Goal: Task Accomplishment & Management: Complete application form

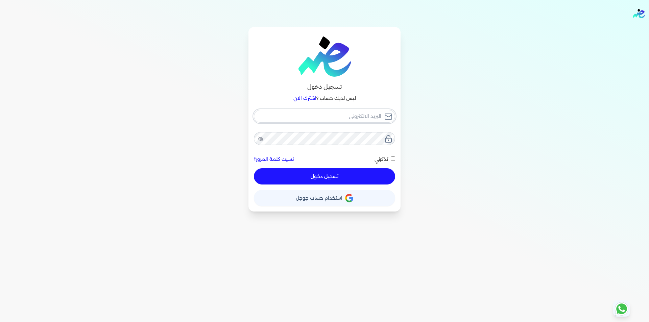
type input "[EMAIL_ADDRESS][DOMAIN_NAME]"
click at [372, 180] on div "[EMAIL_ADDRESS][DOMAIN_NAME] نسيت كلمة المرور؟ تذكرني تسجيل دخول" at bounding box center [324, 147] width 141 height 75
click at [360, 182] on button "تسجيل دخول" at bounding box center [324, 176] width 141 height 16
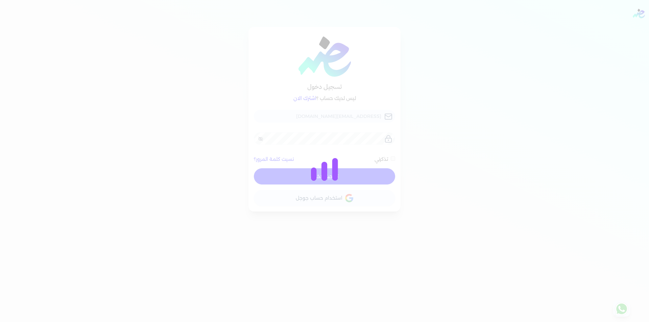
checkbox input "false"
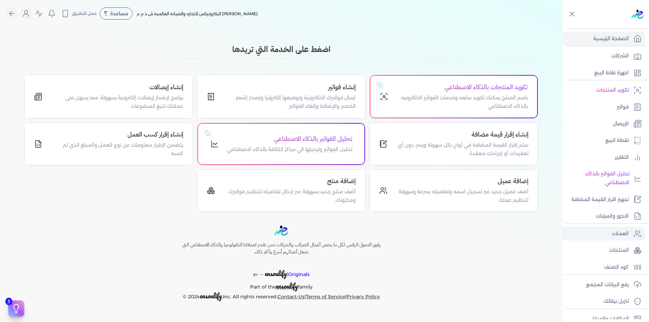
click at [627, 234] on p "العملاء" at bounding box center [620, 233] width 17 height 9
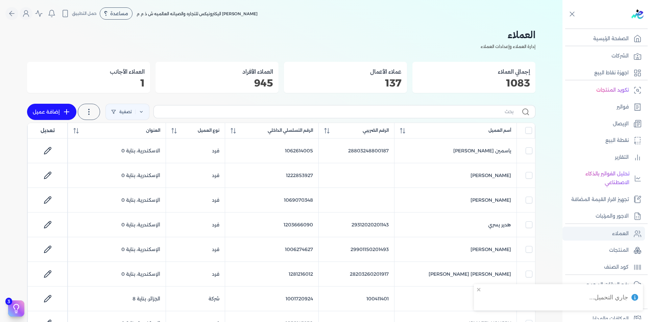
click at [615, 230] on p "العملاء" at bounding box center [620, 233] width 17 height 9
click at [414, 114] on input "text" at bounding box center [336, 111] width 354 height 7
type input "V"
checkbox input "false"
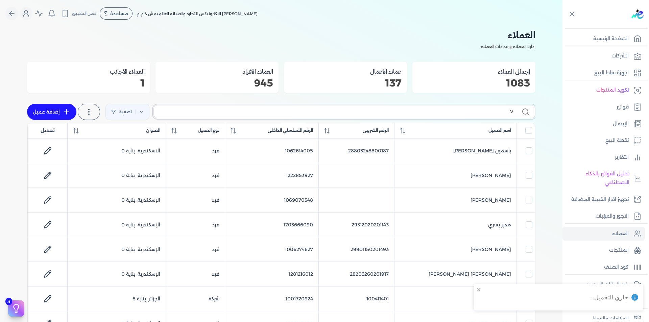
checkbox input "false"
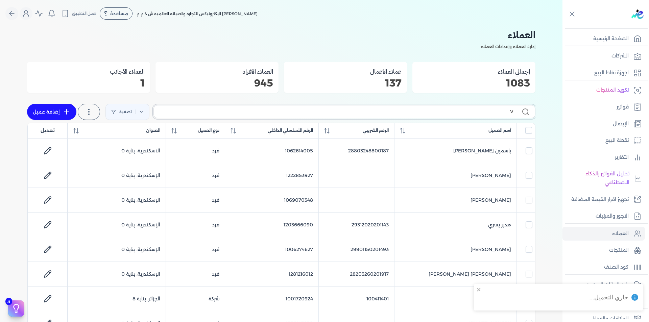
checkbox input "false"
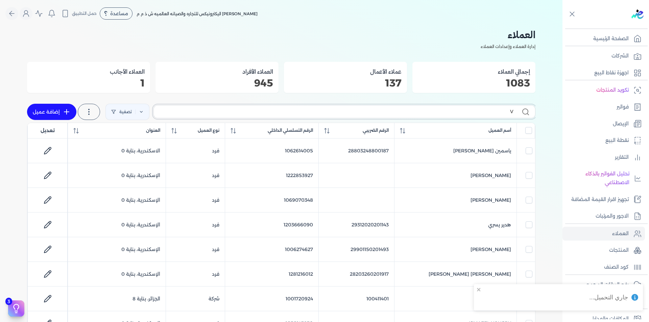
checkbox input "false"
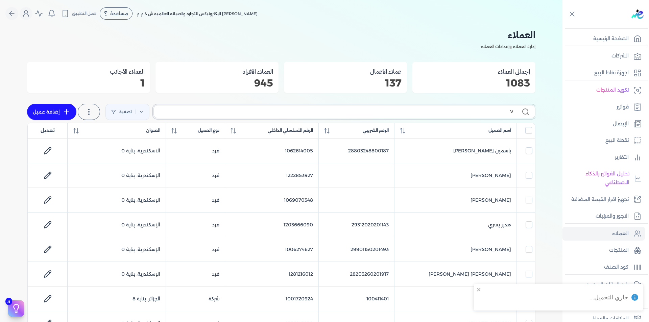
checkbox input "false"
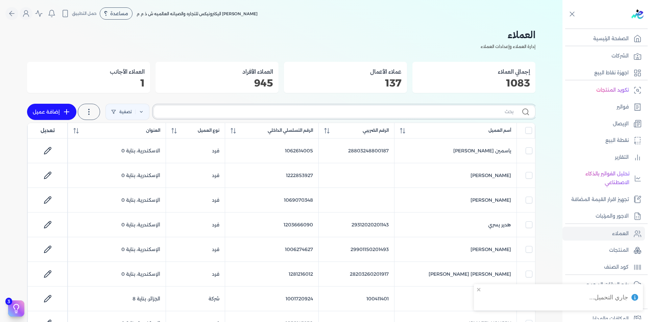
checkbox input "false"
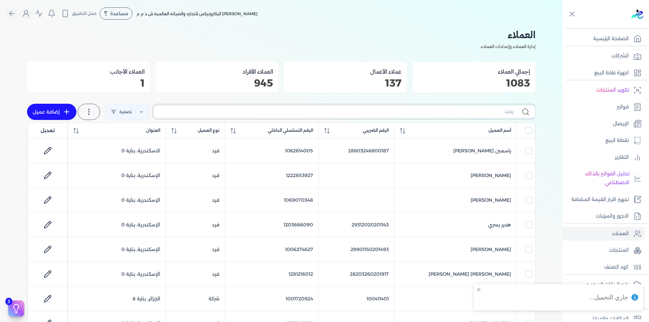
checkbox input "false"
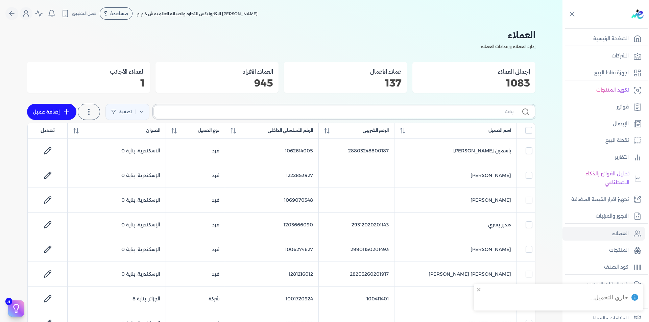
checkbox input "false"
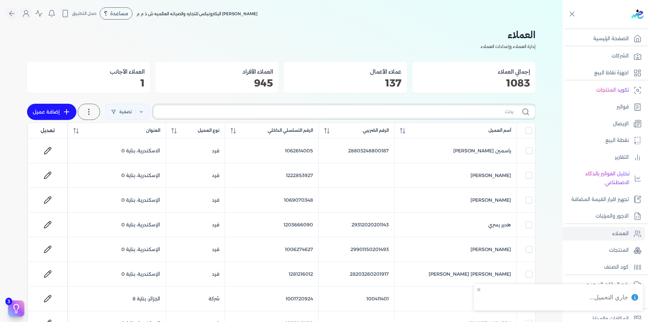
checkbox input "false"
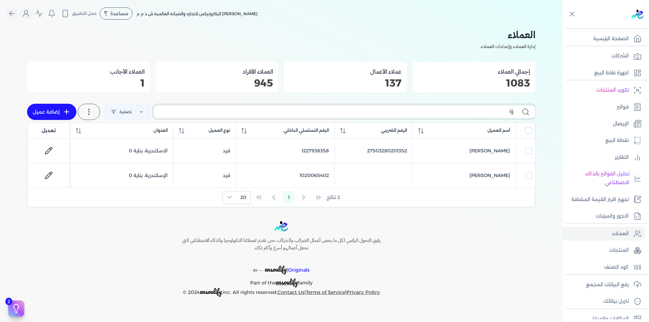
type input "ؤ"
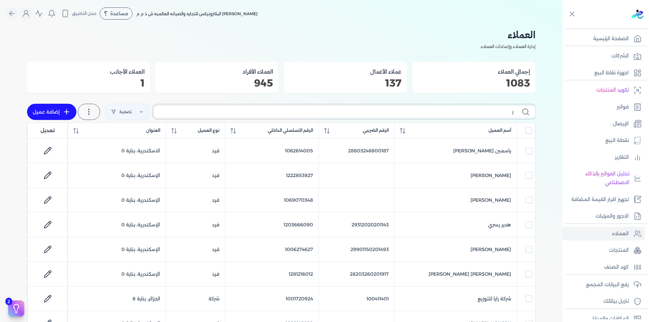
type input "را"
checkbox input "false"
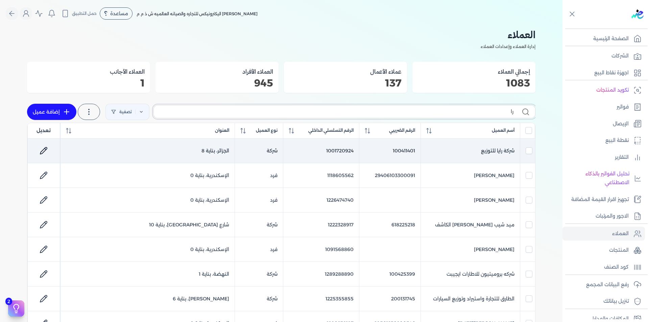
type input "را"
click at [338, 149] on td "1001720924" at bounding box center [321, 151] width 76 height 25
checkbox input "true"
checkbox input "false"
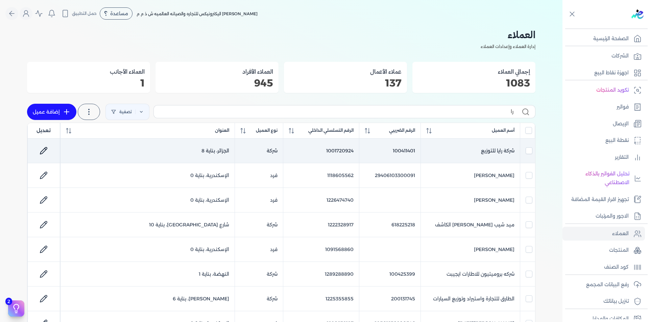
checkbox input "false"
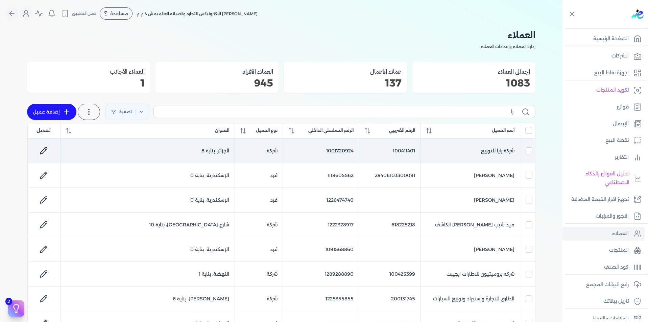
checkbox input "false"
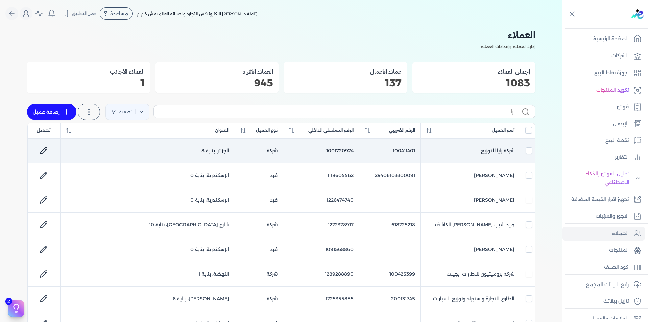
checkbox input "false"
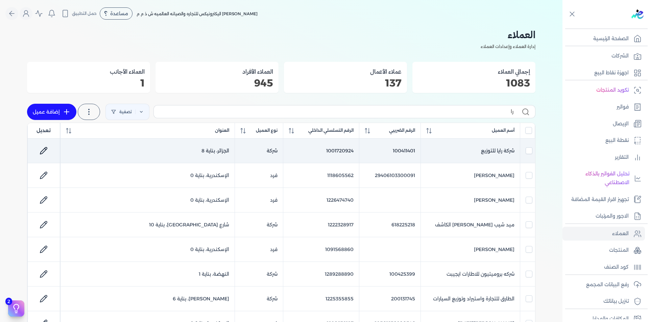
checkbox input "false"
click at [338, 149] on td "1001720924" at bounding box center [321, 151] width 76 height 25
checkbox input "false"
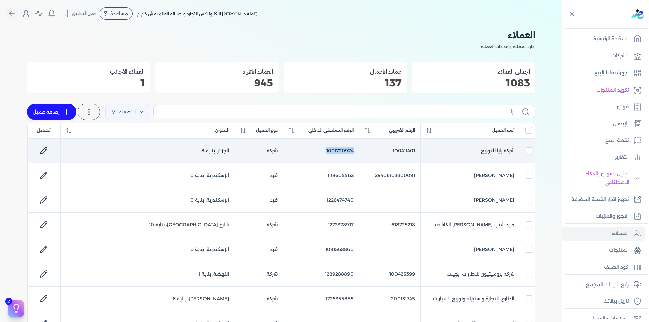
checkbox input "false"
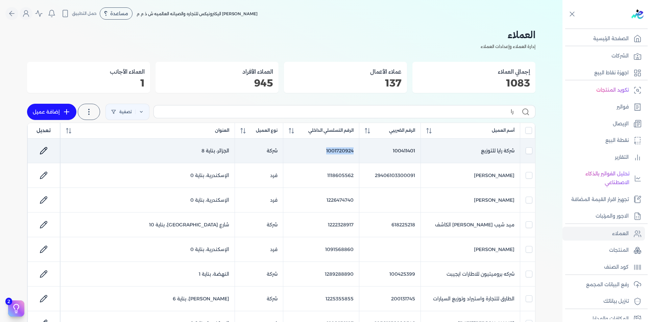
checkbox input "false"
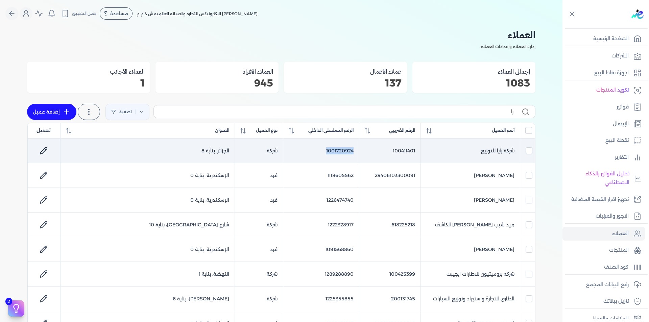
checkbox input "false"
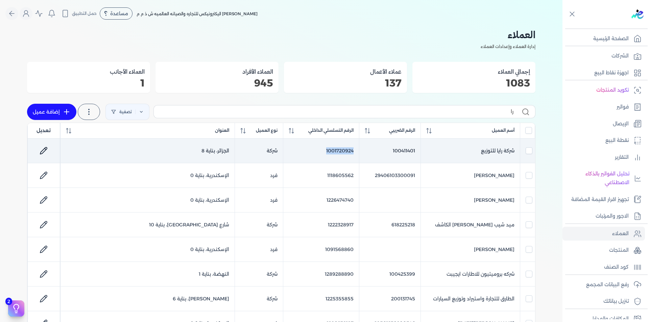
checkbox input "false"
copy td "1001720924"
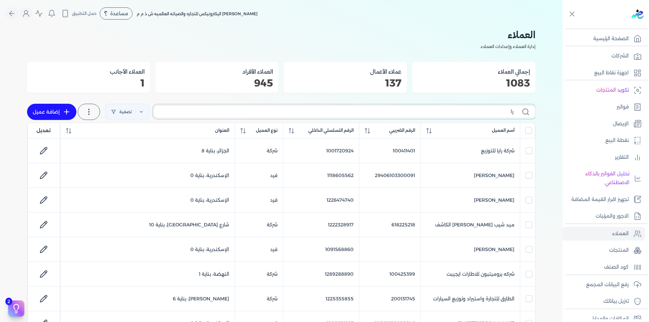
click at [488, 111] on input "را" at bounding box center [336, 111] width 354 height 7
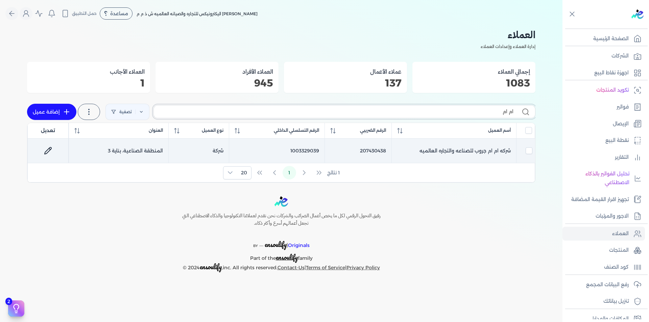
type input "ام ام"
click at [305, 149] on td "1003329039" at bounding box center [276, 151] width 95 height 25
checkbox input "true"
click at [305, 149] on td "1003329039" at bounding box center [276, 151] width 95 height 25
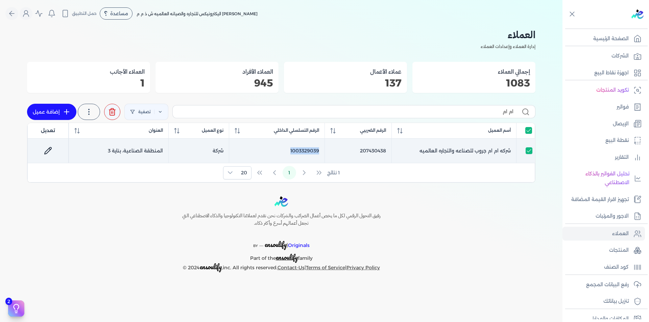
checkbox input "false"
copy td "1003329039"
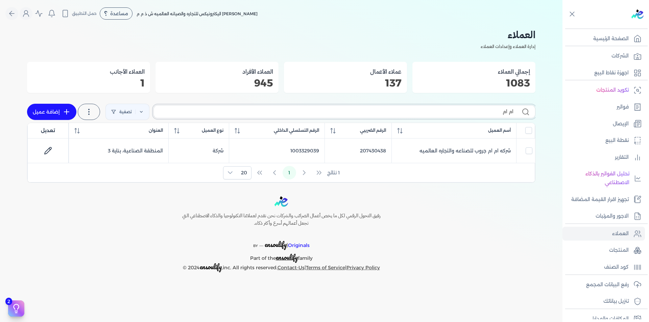
click at [496, 114] on input "ام ام" at bounding box center [336, 111] width 354 height 7
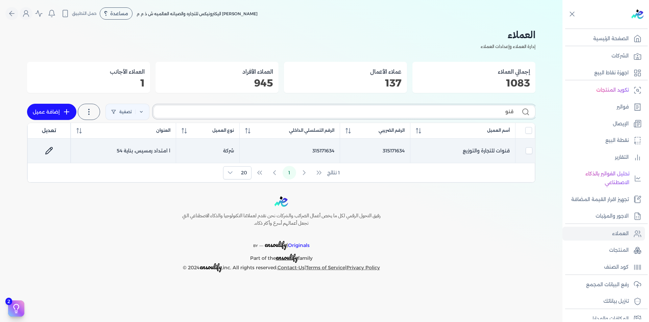
type input "قنو"
click at [326, 151] on td "315171634" at bounding box center [290, 151] width 100 height 25
checkbox input "true"
click at [326, 151] on td "315171634" at bounding box center [290, 151] width 100 height 25
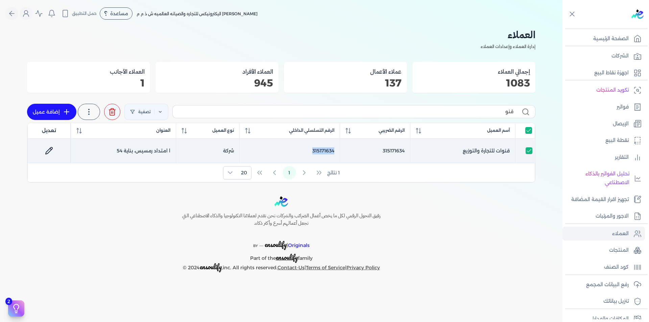
checkbox input "false"
copy td "315171634"
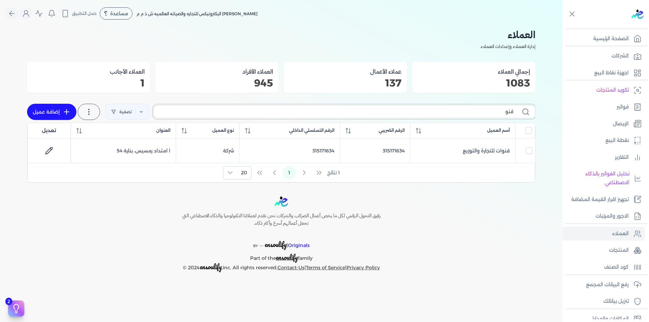
click at [499, 110] on input "قنو" at bounding box center [336, 111] width 354 height 7
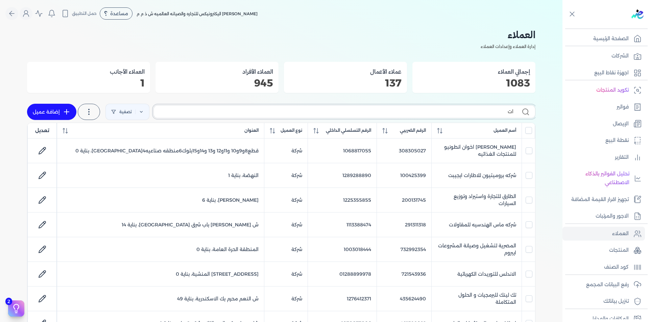
type input "اتص"
checkbox input "false"
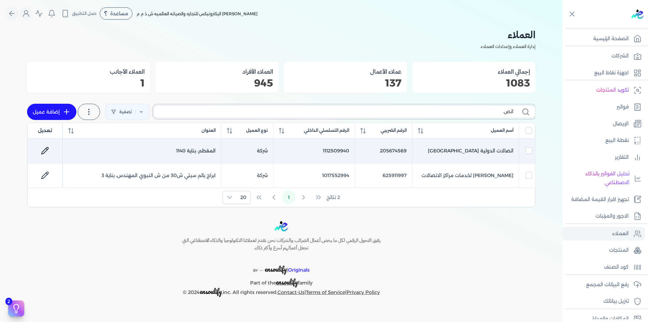
type input "اتص"
click at [333, 149] on td "1112509940" at bounding box center [314, 151] width 82 height 25
checkbox input "true"
checkbox input "false"
click at [333, 149] on td "1112509940" at bounding box center [314, 151] width 82 height 25
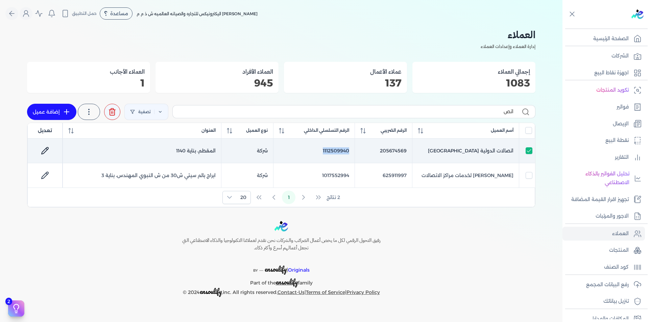
checkbox input "false"
copy td "1112509940"
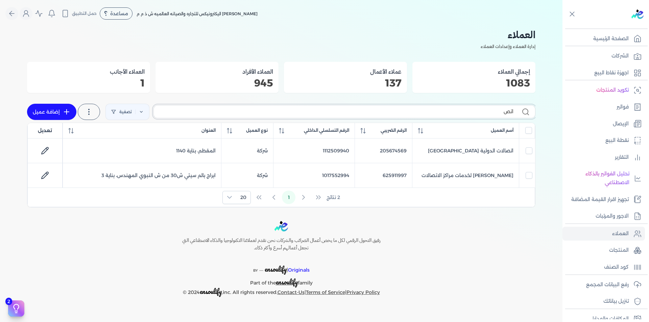
click at [504, 113] on input "اتص" at bounding box center [336, 111] width 354 height 7
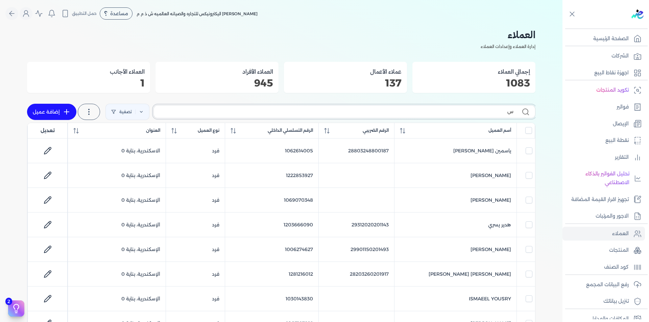
type input "سك"
checkbox input "false"
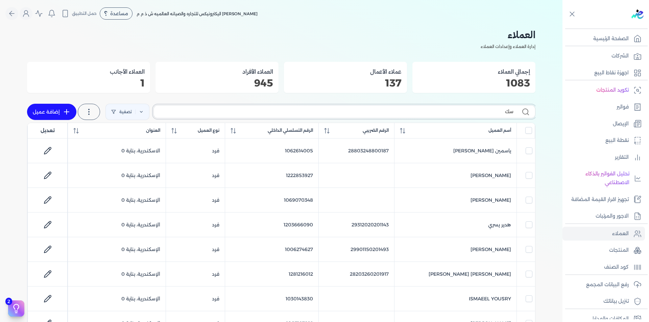
checkbox input "false"
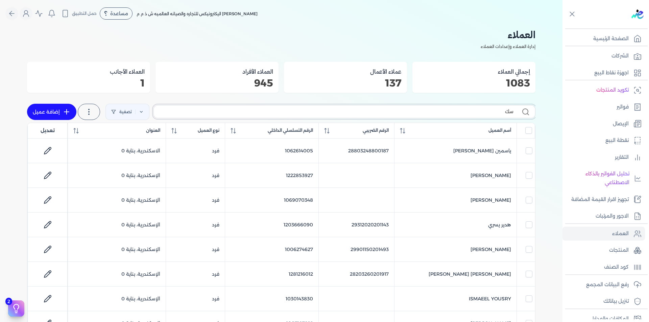
checkbox input "false"
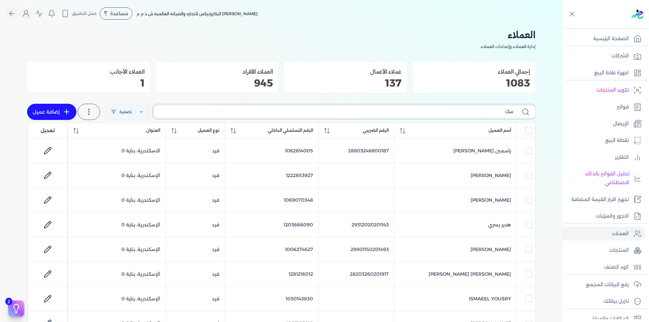
checkbox input "false"
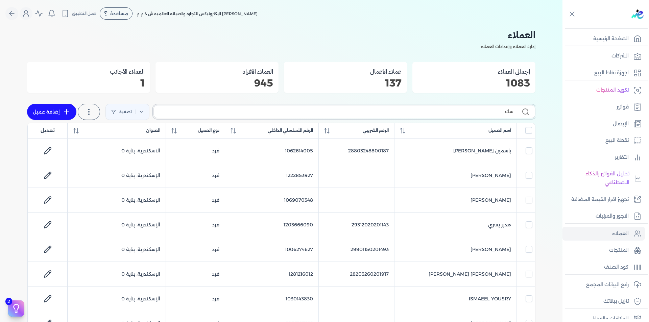
checkbox input "false"
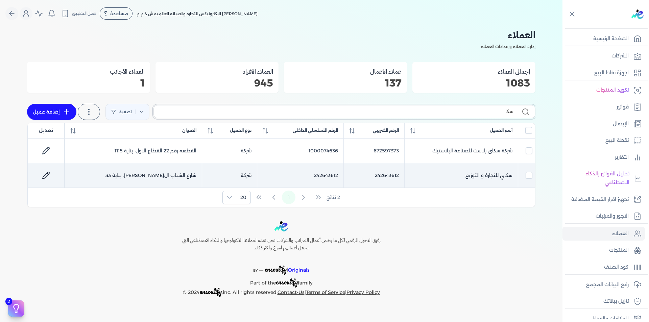
type input "سكا"
click at [322, 174] on td "242643612" at bounding box center [300, 175] width 87 height 25
checkbox input "false"
checkbox input "true"
click at [322, 174] on td "242643612" at bounding box center [300, 175] width 87 height 25
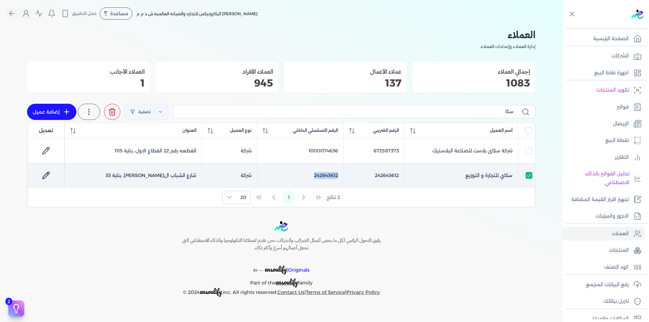
checkbox input "false"
copy td "242643612"
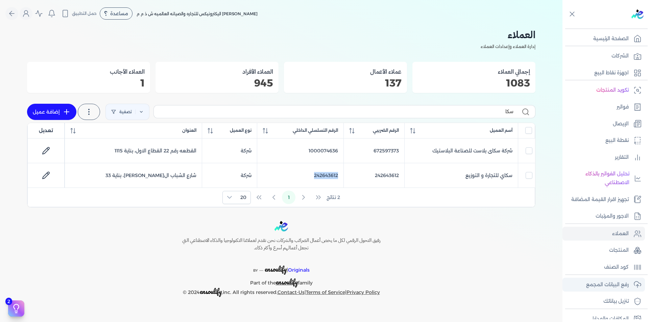
click at [610, 284] on p "رفع البيانات المجمع" at bounding box center [607, 284] width 43 height 9
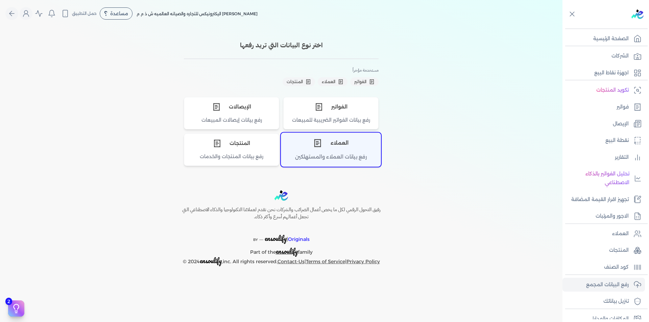
click at [350, 155] on div "رفع بيانات العملاء والمستهلكين" at bounding box center [330, 159] width 99 height 13
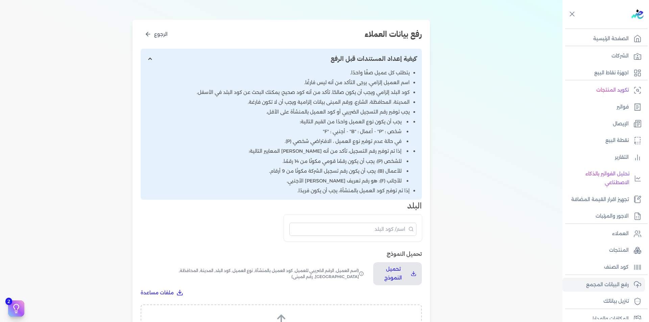
scroll to position [236, 0]
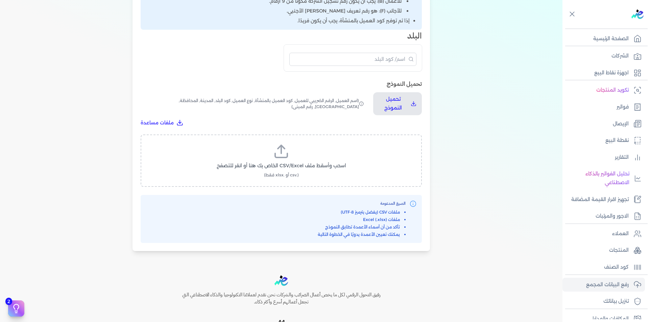
click at [285, 161] on label "اسحب وأسقط ملف CSV/Excel الخاص بك هنا أو انقر للتصفح (.csv أو .xlsx فقط)" at bounding box center [281, 160] width 264 height 35
click at [0, 0] on input "اسحب وأسقط ملف CSV/Excel الخاص بك هنا أو انقر للتصفح (.csv أو .xlsx فقط)" at bounding box center [0, 0] width 0 height 0
click at [300, 172] on span "تحميل الملف" at bounding box center [301, 172] width 28 height 7
select select "أسم العميل"
select select "الرقم الضريبي"
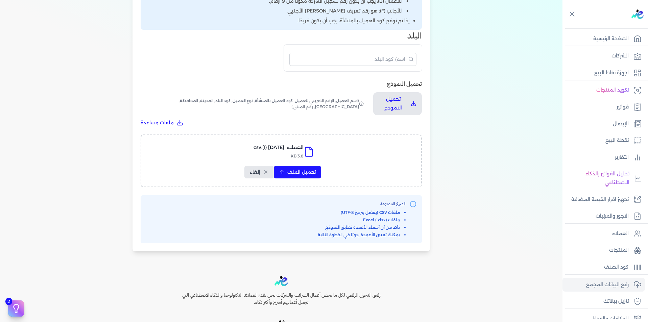
select select "الرقم التسلسلي الداخلي"
select select "نوع العميل"
select select "كود البلد"
select select "city"
select select "المحافظة"
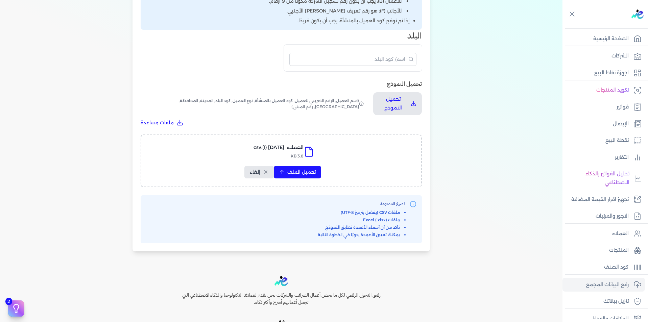
select select "الشارع"
select select "رقم المبنى"
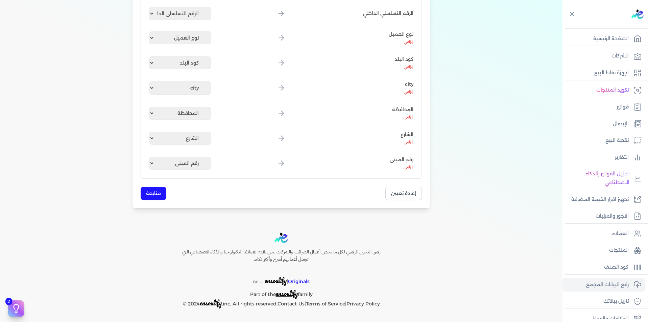
scroll to position [198, 0]
click at [160, 192] on button "متابعة" at bounding box center [154, 193] width 26 height 13
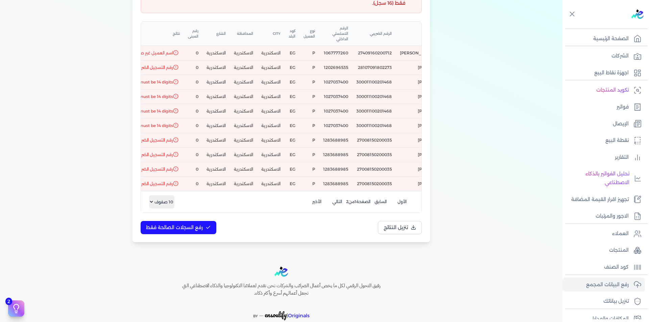
scroll to position [0, 0]
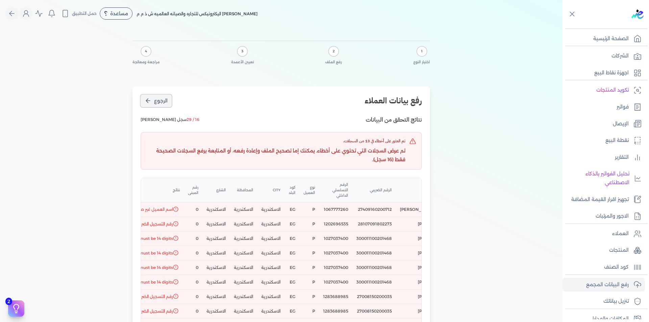
click at [157, 106] on button "الرجوع" at bounding box center [156, 101] width 31 height 13
select select "أسم العميل"
select select "الرقم الضريبي"
select select "الرقم التسلسلي الداخلي"
select select "نوع العميل"
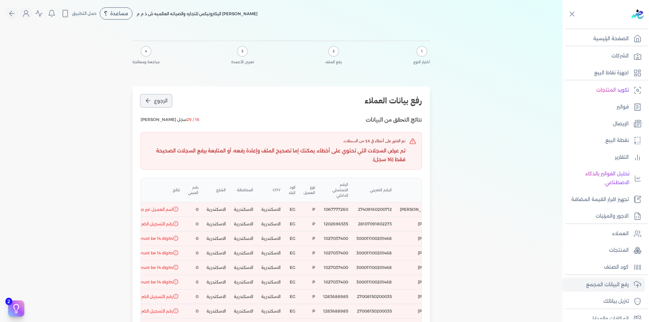
select select "كود البلد"
select select "city"
select select "المحافظة"
select select "الشارع"
select select "رقم المبنى"
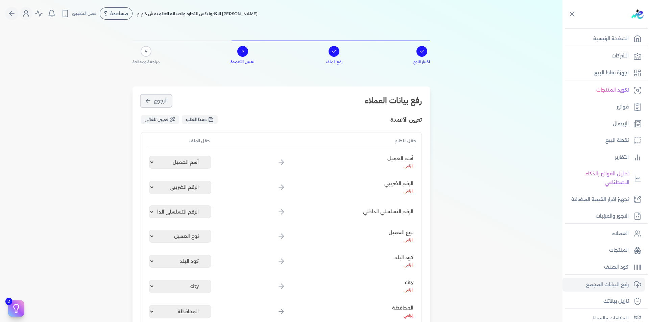
click at [158, 106] on button "الرجوع" at bounding box center [156, 101] width 31 height 13
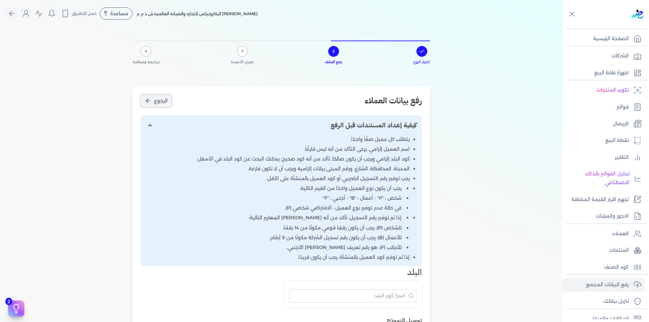
click at [158, 105] on button "الرجوع" at bounding box center [156, 101] width 31 height 13
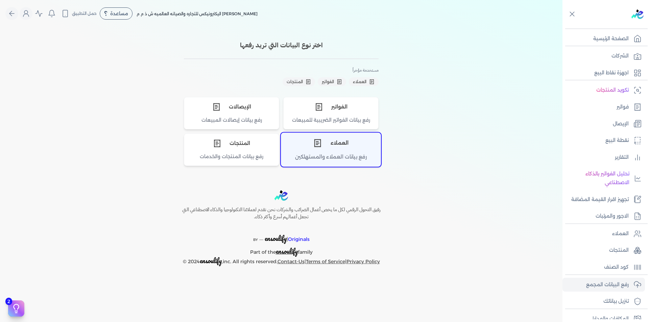
click at [336, 155] on div "رفع بيانات العملاء والمستهلكين" at bounding box center [330, 159] width 99 height 13
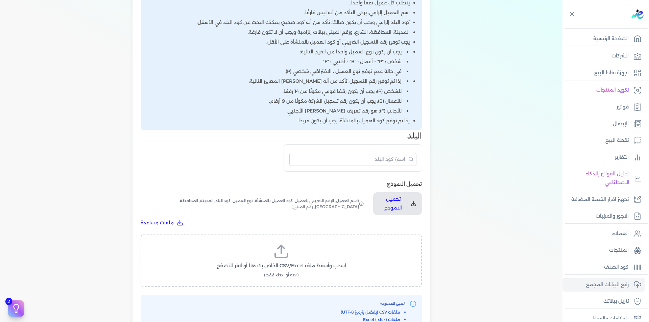
scroll to position [236, 0]
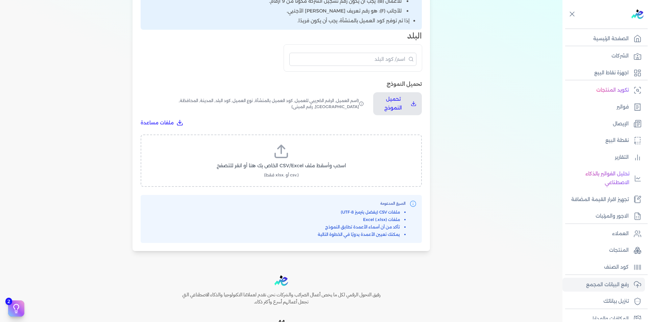
click at [261, 142] on div "اسحب وأسقط ملف CSV/Excel الخاص بك هنا أو انقر للتصفح (.csv أو .xlsx فقط)" at bounding box center [281, 160] width 281 height 52
click at [289, 153] on icon at bounding box center [281, 151] width 16 height 16
click at [0, 0] on input "اسحب وأسقط ملف CSV/Excel الخاص بك هنا أو انقر للتصفح (.csv أو .xlsx فقط)" at bounding box center [0, 0] width 0 height 0
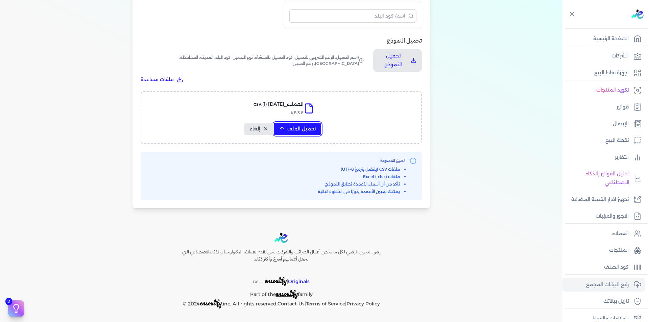
click at [295, 133] on button "تحميل الملف" at bounding box center [297, 129] width 47 height 13
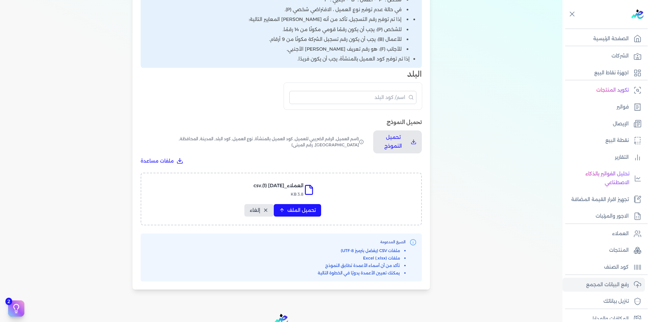
select select "أسم العميل"
select select "الرقم الضريبي"
select select "الرقم التسلسلي الداخلي"
select select "نوع العميل"
select select "كود البلد"
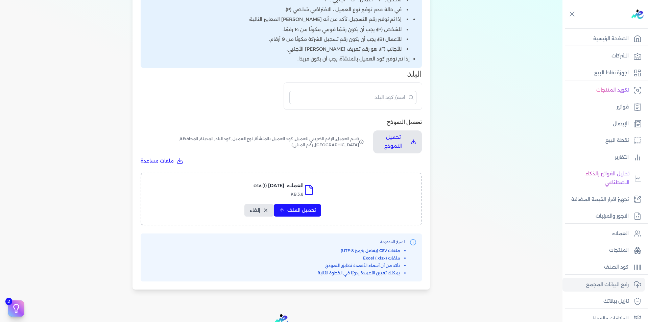
select select "city"
select select "المحافظة"
select select "الشارع"
select select "رقم المبنى"
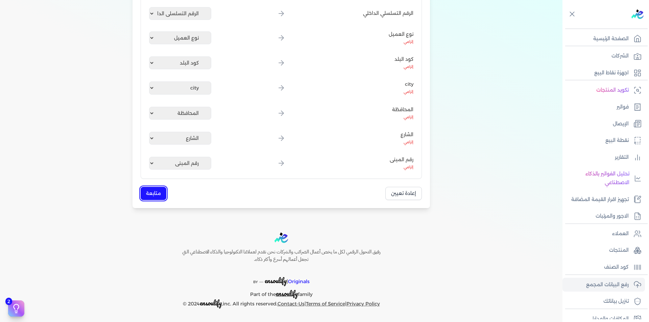
click at [153, 195] on button "متابعة" at bounding box center [154, 193] width 26 height 13
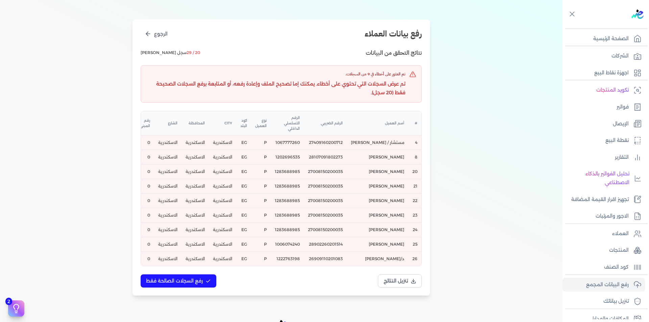
scroll to position [0, 0]
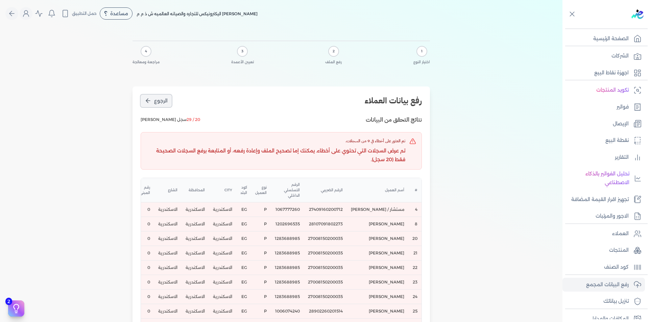
click at [160, 103] on span "الرجوع" at bounding box center [161, 100] width 14 height 7
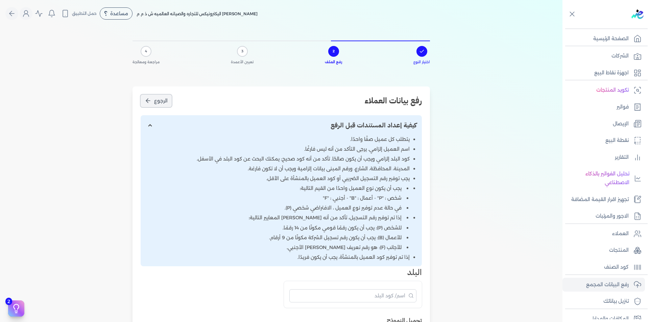
click at [160, 103] on span "الرجوع" at bounding box center [161, 100] width 14 height 7
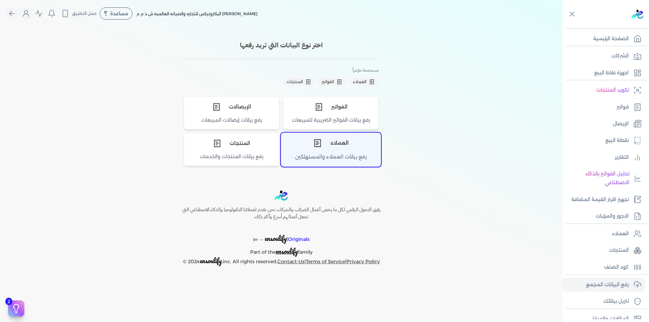
click at [335, 143] on div "العملاء" at bounding box center [330, 143] width 99 height 20
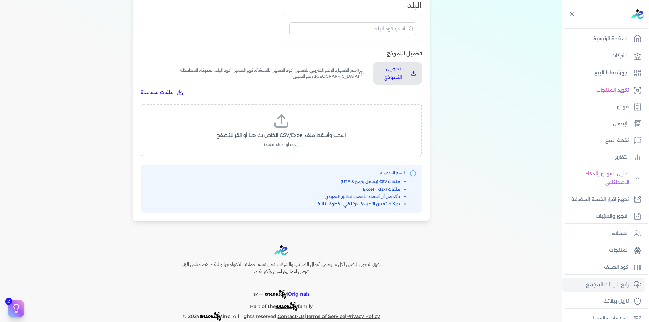
scroll to position [279, 0]
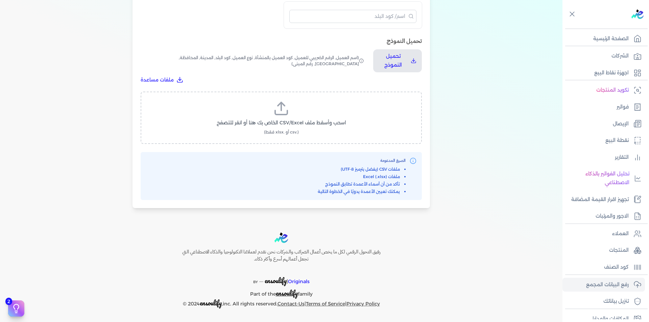
click at [289, 125] on span "اسحب وأسقط ملف CSV/Excel الخاص بك هنا أو انقر للتصفح" at bounding box center [281, 122] width 129 height 7
click at [0, 0] on input "اسحب وأسقط ملف CSV/Excel الخاص بك هنا أو انقر للتصفح (.csv أو .xlsx فقط)" at bounding box center [0, 0] width 0 height 0
click at [310, 126] on span "تحميل الملف" at bounding box center [301, 129] width 28 height 7
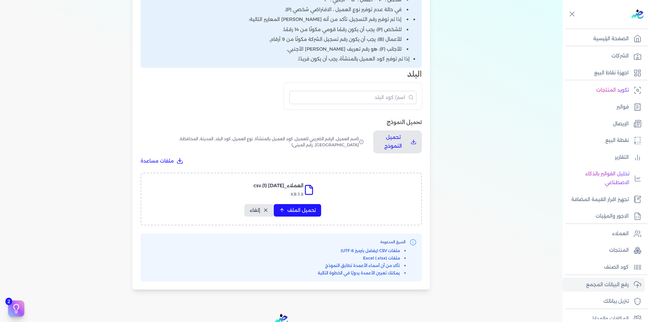
select select "أسم العميل"
select select "الرقم الضريبي"
select select "الرقم التسلسلي الداخلي"
select select "نوع العميل"
select select "كود البلد"
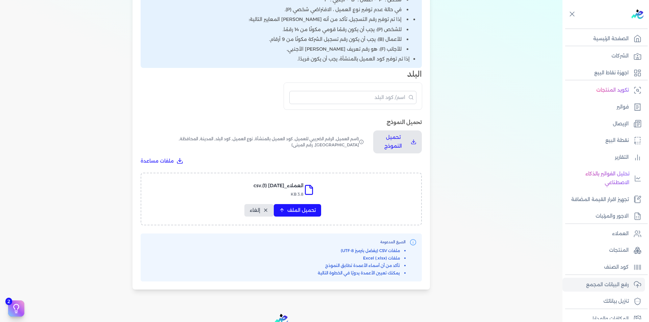
select select "city"
select select "المحافظة"
select select "الشارع"
select select "رقم المبنى"
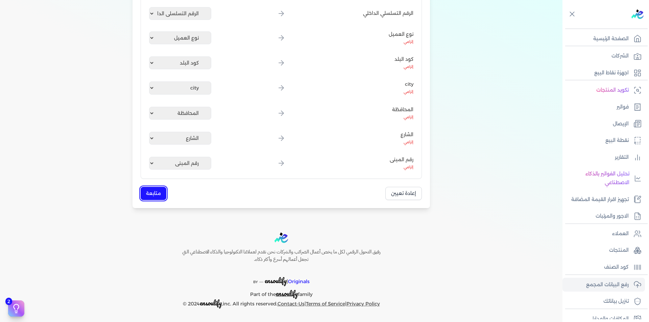
click at [158, 192] on button "متابعة" at bounding box center [154, 193] width 26 height 13
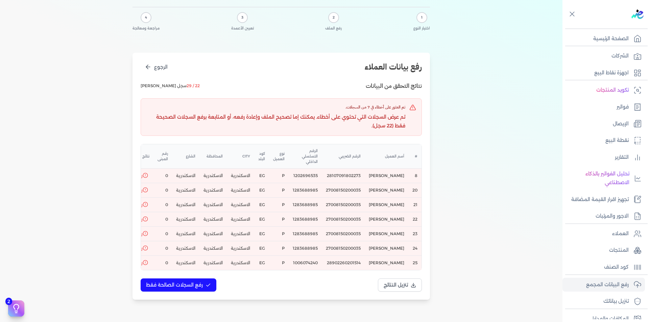
scroll to position [0, -67]
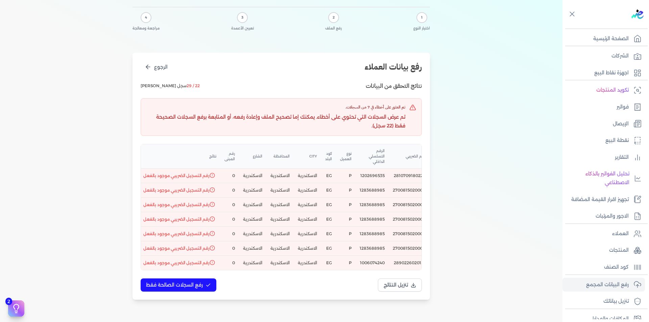
click at [377, 170] on td "1202696535" at bounding box center [371, 176] width 33 height 15
copy td "1202696535"
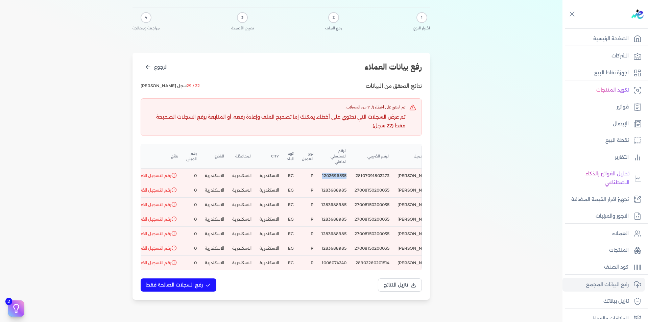
scroll to position [0, 0]
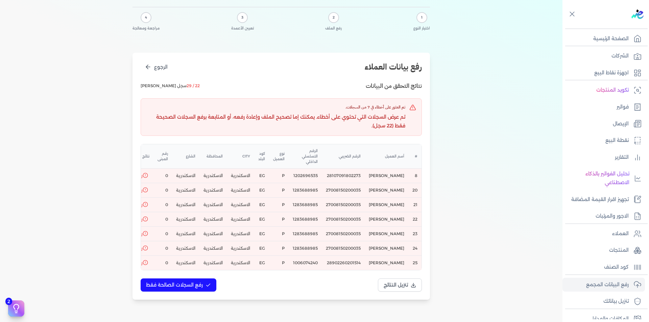
click at [306, 187] on td "1283688985" at bounding box center [305, 190] width 33 height 15
copy td "1283688985"
click at [301, 256] on td "1006074240" at bounding box center [305, 263] width 33 height 15
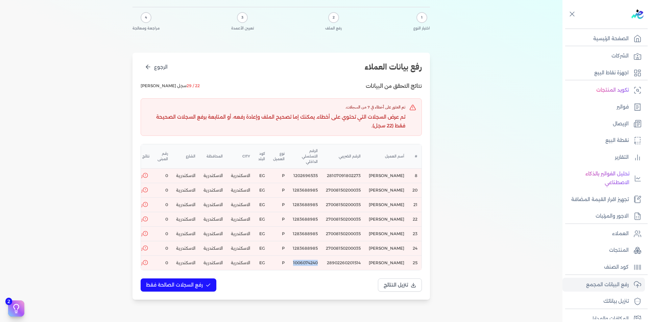
copy td "1006074240"
click at [199, 283] on span "رفع السجلات الصالحة فقط" at bounding box center [174, 284] width 57 height 7
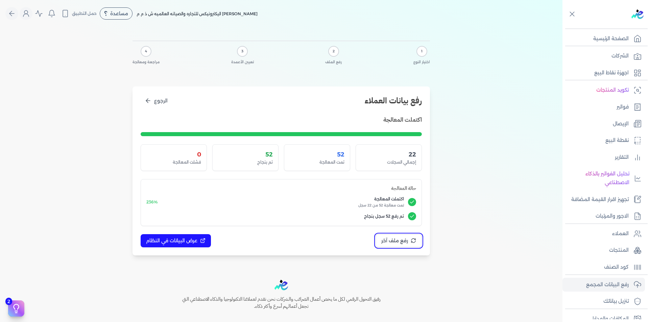
click at [394, 239] on span "رفع ملف آخر" at bounding box center [394, 240] width 27 height 7
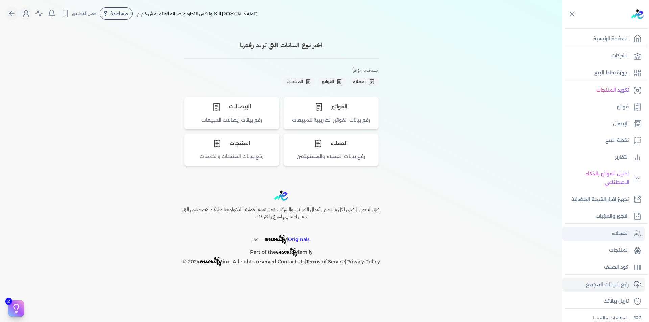
click at [622, 231] on p "العملاء" at bounding box center [620, 233] width 17 height 9
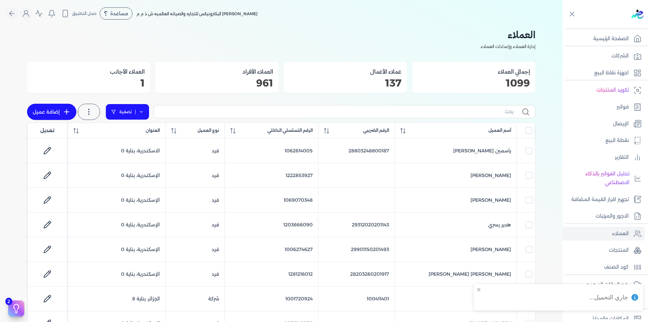
click at [142, 110] on icon at bounding box center [141, 111] width 5 height 5
click at [139, 135] on button "اضافة تصفية" at bounding box center [132, 133] width 41 height 8
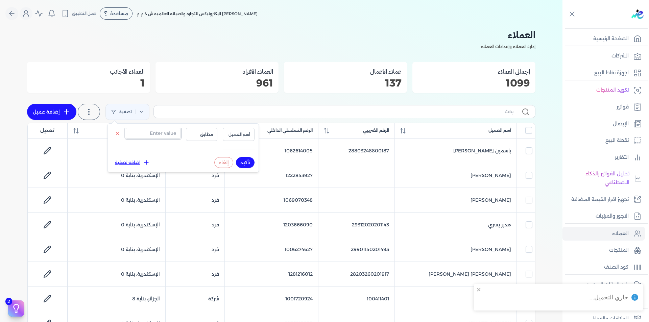
click at [148, 136] on input "text" at bounding box center [153, 133] width 55 height 11
paste input "721018807"
type input "721018807"
click at [241, 130] on button "أسم العميل" at bounding box center [239, 134] width 32 height 13
click at [232, 156] on li "الرقم الضريبي" at bounding box center [224, 155] width 51 height 6
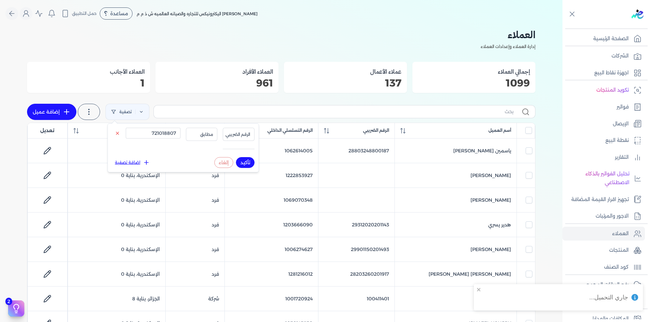
click at [244, 161] on button "تأكيد" at bounding box center [245, 162] width 19 height 11
checkbox input "false"
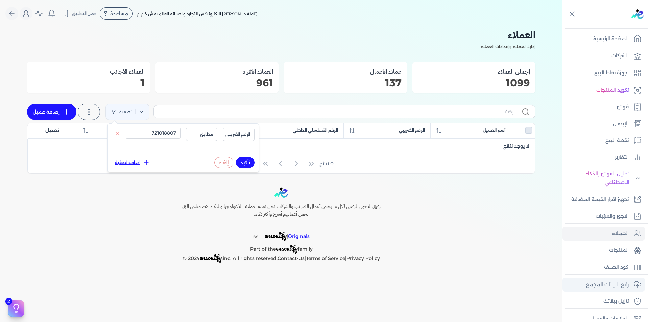
click at [622, 284] on p "رفع البيانات المجمع" at bounding box center [607, 284] width 43 height 9
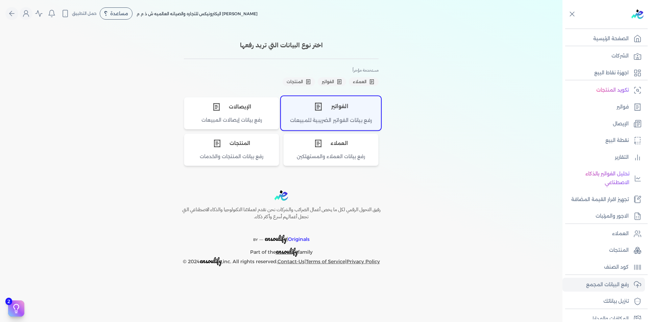
click at [344, 119] on div "رفع بيانات الفواتير الضريبية للمبيعات" at bounding box center [330, 123] width 99 height 13
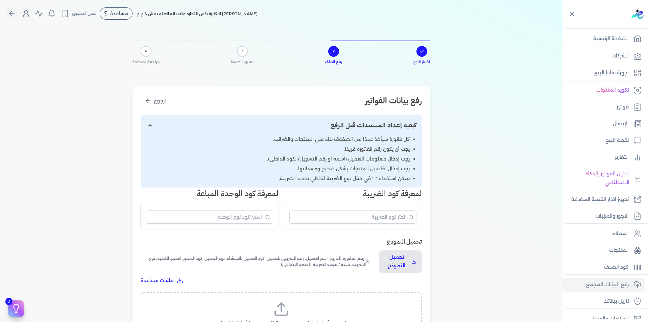
click at [288, 309] on icon at bounding box center [281, 309] width 16 height 16
click at [0, 0] on input "اسحب وأسقط ملف CSV/Excel الخاص بك هنا أو انقر للتصفح (.csv أو .xlsx فقط)" at bounding box center [0, 0] width 0 height 0
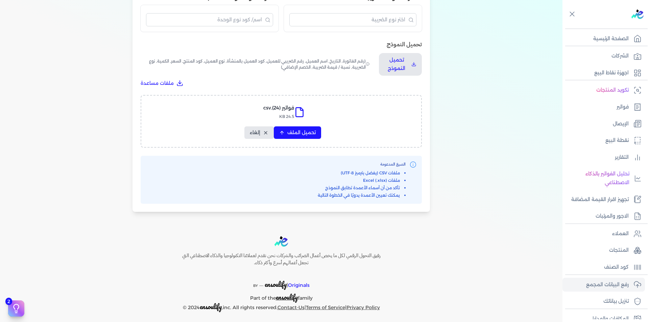
scroll to position [201, 0]
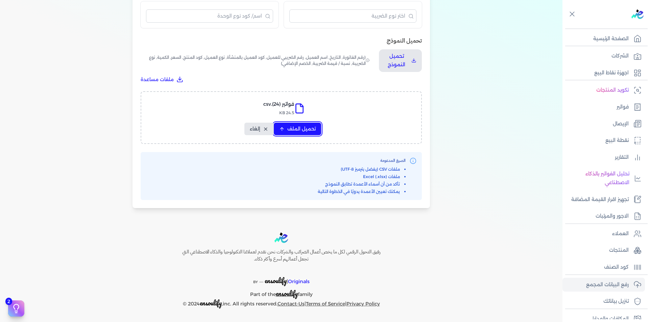
click at [296, 127] on span "تحميل الملف" at bounding box center [301, 128] width 28 height 7
select select "رقم الفاتورة"
select select "التاريخ"
select select "أسم العميل"
select select "الرقم الضريبي"
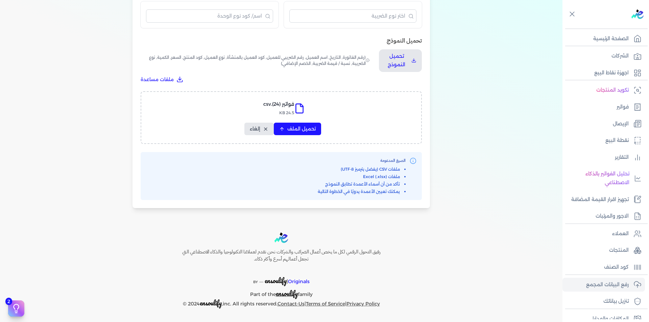
select select "نوع العميل"
select select "الرقم التسلسلي الداخلي"
select select "وصف البند"
select select "سيريال المنتج"
select select "السعر"
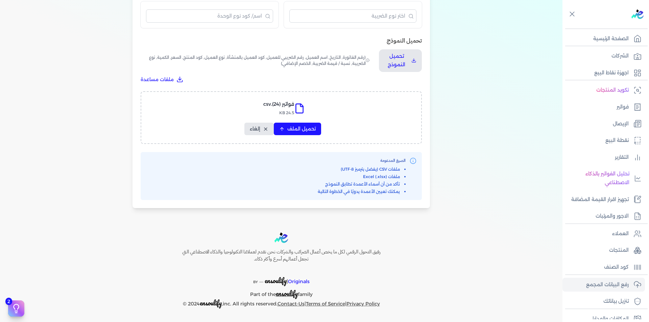
select select "الكمية"
select select "نوع الضريبة"
select select "نسبة / قيمة الضريبة"
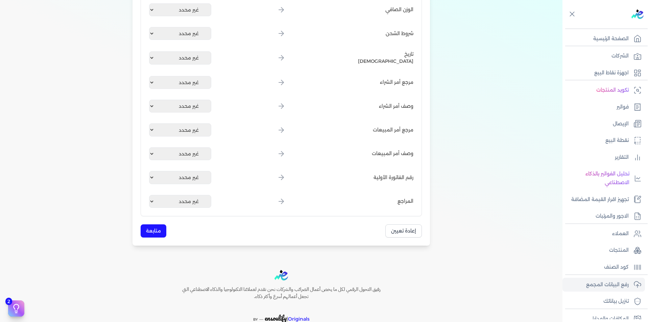
scroll to position [811, 0]
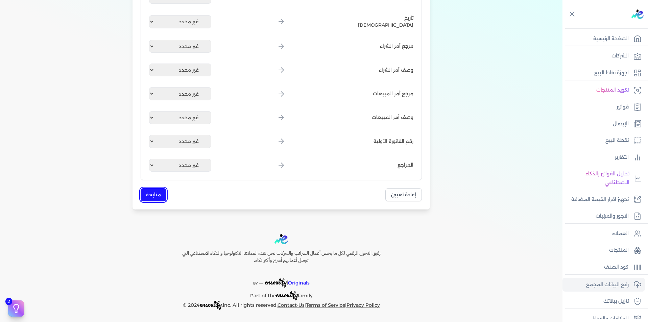
click at [157, 193] on button "متابعة" at bounding box center [154, 194] width 26 height 13
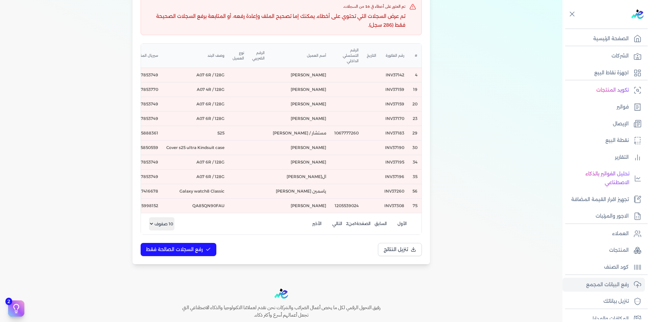
scroll to position [135, 0]
click at [403, 250] on span "تنزيل النتائج" at bounding box center [395, 248] width 24 height 7
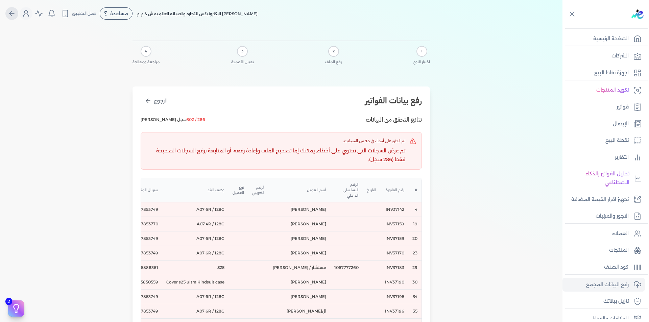
click at [14, 14] on icon "Global" at bounding box center [12, 13] width 8 height 8
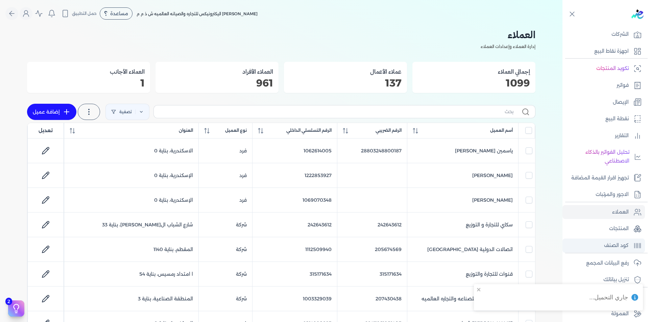
scroll to position [43, 0]
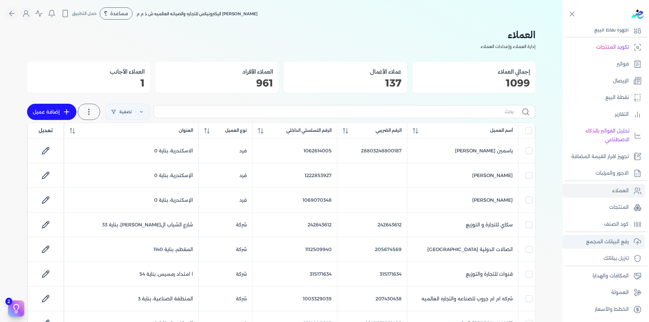
click at [616, 241] on p "رفع البيانات المجمع" at bounding box center [607, 242] width 43 height 9
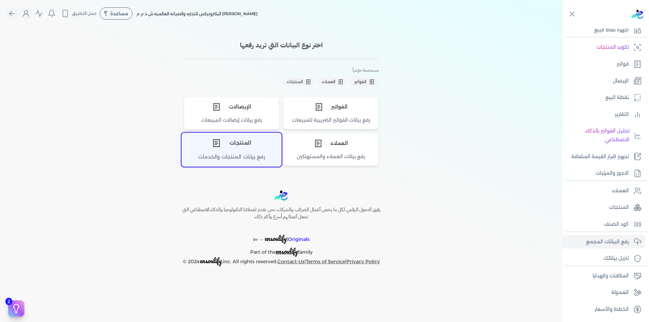
click at [253, 145] on div "المنتجات" at bounding box center [231, 143] width 99 height 20
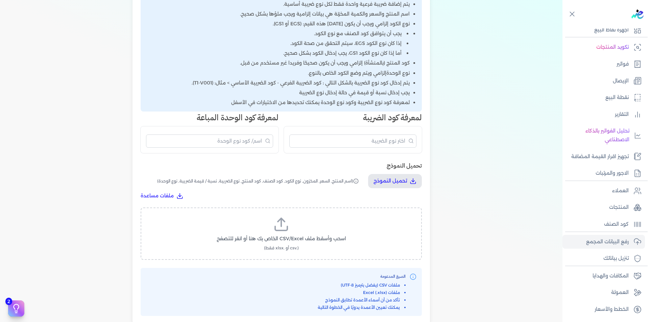
scroll to position [236, 0]
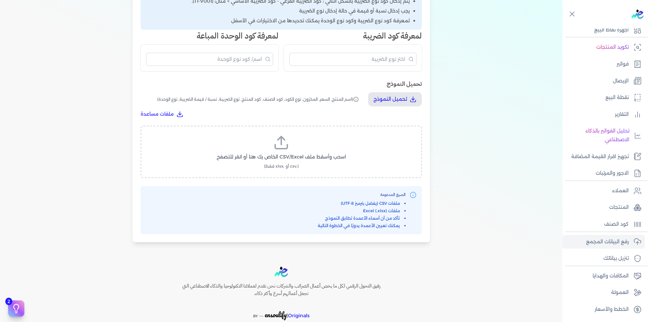
click at [300, 163] on label "اسحب وأسقط ملف CSV/Excel الخاص بك هنا أو انقر للتصفح (.csv أو .xlsx فقط)" at bounding box center [281, 151] width 264 height 35
click at [0, 0] on input "اسحب وأسقط ملف CSV/Excel الخاص بك هنا أو انقر للتصفح (.csv أو .xlsx فقط)" at bounding box center [0, 0] width 0 height 0
click at [296, 161] on span "تحميل الملف" at bounding box center [301, 163] width 28 height 7
select select "اسم المنتج"
select select "السعر"
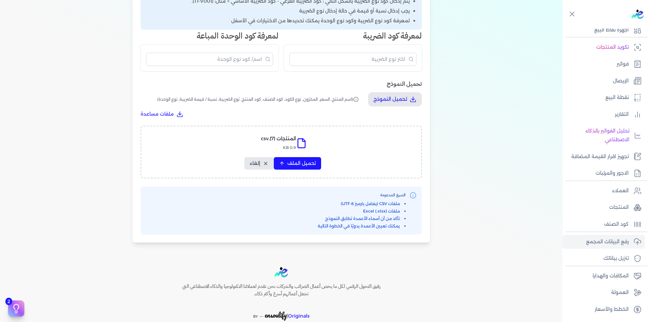
select select "المخزون"
select select "نوع الكود"
select select "كود الصنف"
select select "سيريال المنتج"
select select "نوع الضريبة"
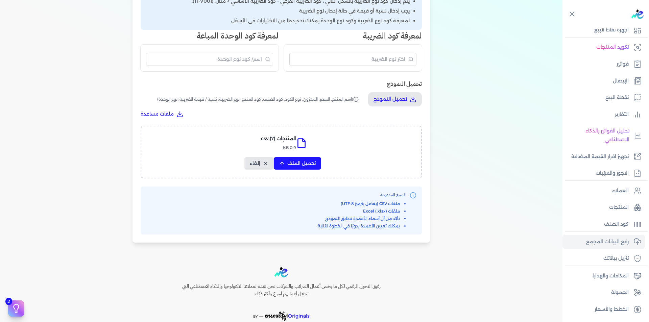
select select "نسبة / قيمة الضريبة"
select select "نوع الوحدة"
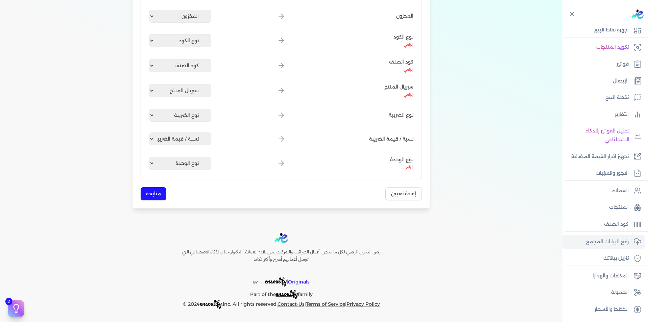
scroll to position [196, 0]
drag, startPoint x: 143, startPoint y: 185, endPoint x: 145, endPoint y: 189, distance: 4.1
click at [145, 189] on div "تعيين الأعمدة حفظ القالب تعيين تلقائي حقل النظام حقل الملف اسم المنتج إلزامي غي…" at bounding box center [281, 60] width 281 height 281
click at [152, 192] on button "متابعة" at bounding box center [154, 193] width 26 height 13
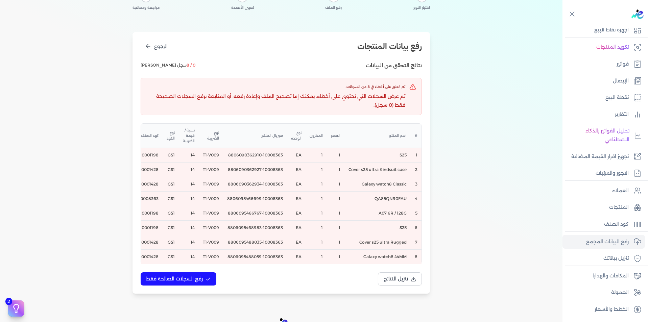
scroll to position [0, 0]
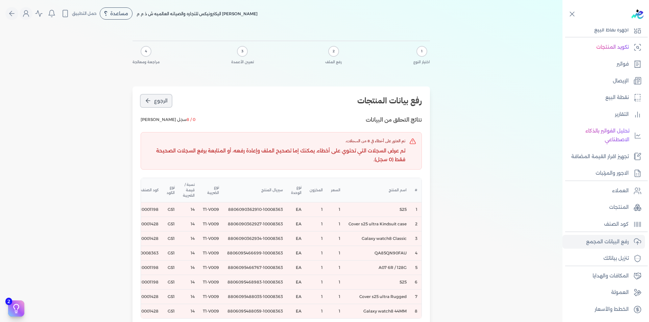
click at [151, 104] on icon "الرجوع" at bounding box center [148, 100] width 7 height 7
select select "اسم المنتج"
select select "السعر"
select select "المخزون"
select select "نوع الكود"
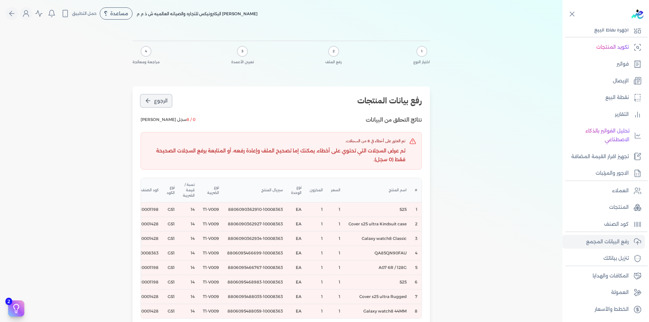
select select "كود الصنف"
select select "سيريال المنتج"
select select "نوع الضريبة"
select select "نسبة / قيمة الضريبة"
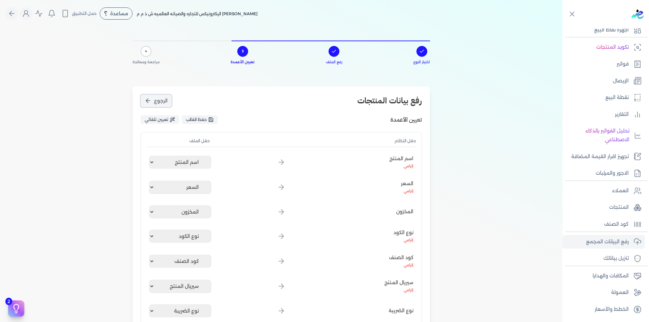
click at [151, 104] on icon "الرجوع" at bounding box center [148, 100] width 7 height 7
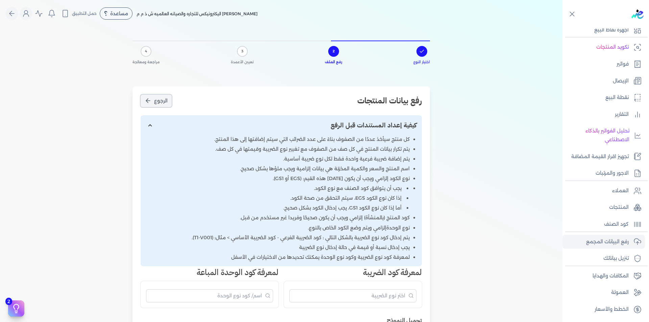
click at [160, 101] on span "الرجوع" at bounding box center [161, 100] width 14 height 7
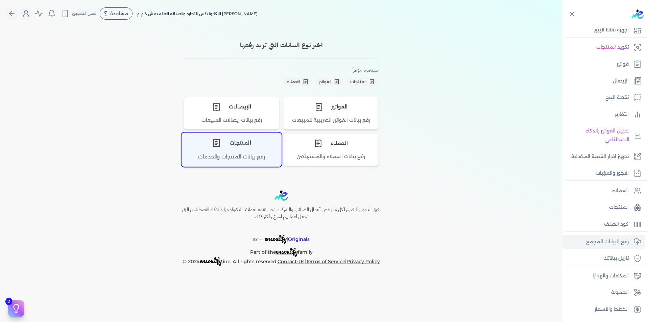
click at [271, 147] on div "المنتجات" at bounding box center [231, 143] width 99 height 20
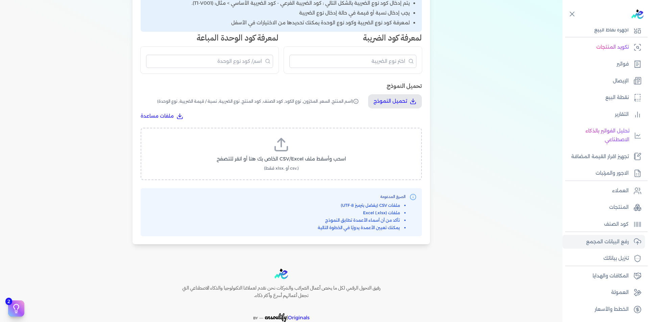
scroll to position [236, 0]
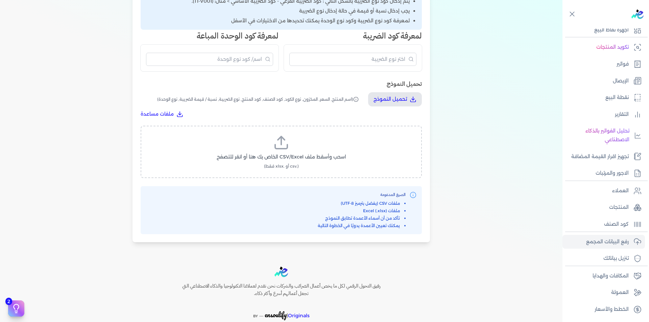
click at [301, 159] on span "اسحب وأسقط ملف CSV/Excel الخاص بك هنا أو انقر للتصفح" at bounding box center [281, 156] width 129 height 7
click at [0, 0] on input "اسحب وأسقط ملف CSV/Excel الخاص بك هنا أو انقر للتصفح (.csv أو .xlsx فقط)" at bounding box center [0, 0] width 0 height 0
click at [296, 164] on span "تحميل الملف" at bounding box center [301, 163] width 28 height 7
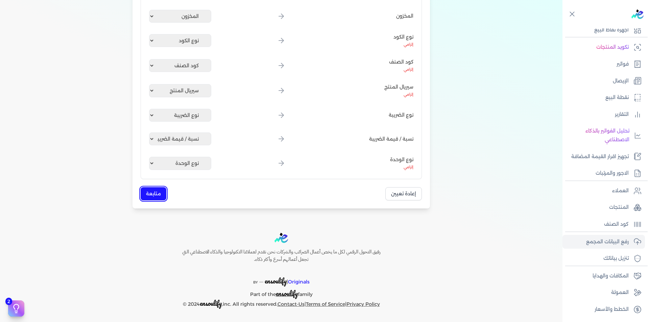
click at [153, 194] on button "متابعة" at bounding box center [154, 193] width 26 height 13
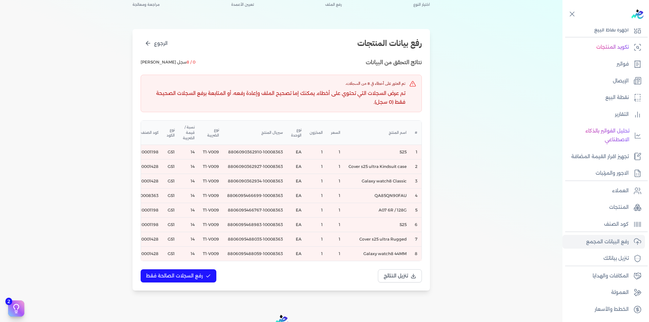
scroll to position [0, 0]
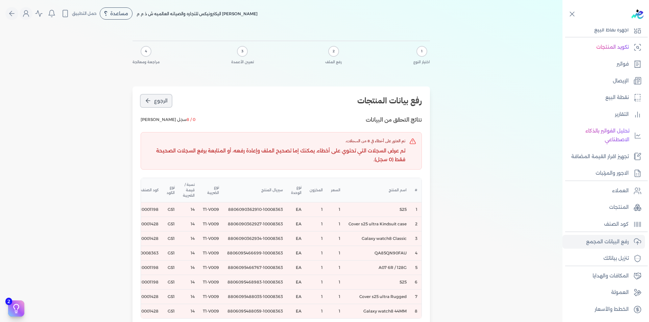
click at [154, 103] on button "الرجوع" at bounding box center [156, 101] width 31 height 13
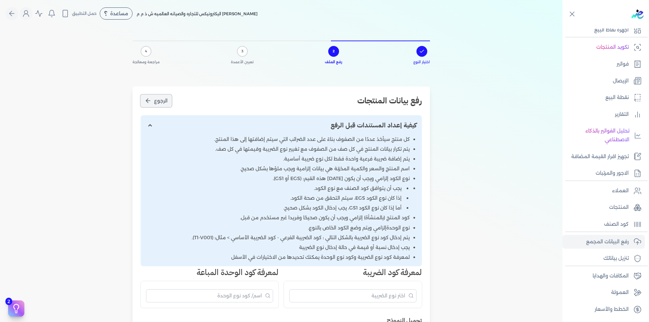
click at [154, 103] on button "الرجوع" at bounding box center [156, 101] width 31 height 13
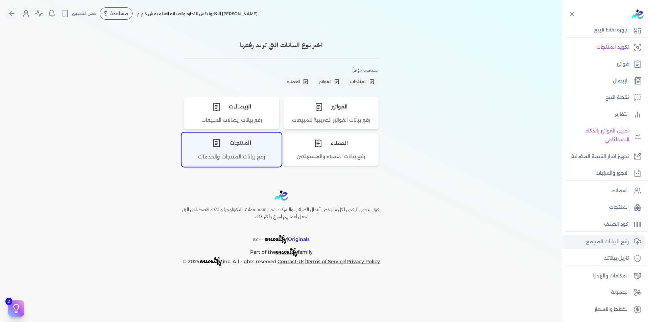
click at [221, 150] on div "المنتجات" at bounding box center [231, 143] width 99 height 20
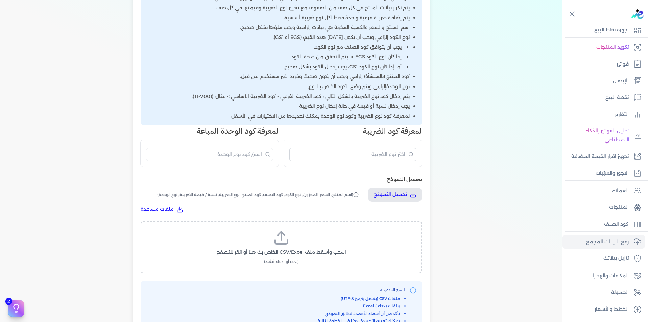
scroll to position [236, 0]
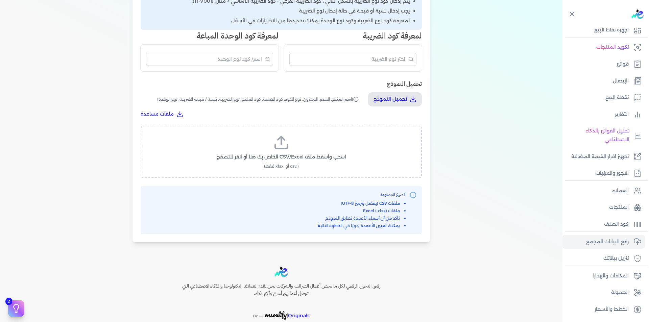
click at [287, 146] on icon at bounding box center [281, 147] width 12 height 4
click at [0, 0] on input "اسحب وأسقط ملف CSV/Excel الخاص بك هنا أو انقر للتصفح (.csv أو .xlsx فقط)" at bounding box center [0, 0] width 0 height 0
click at [311, 162] on span "تحميل الملف" at bounding box center [301, 163] width 28 height 7
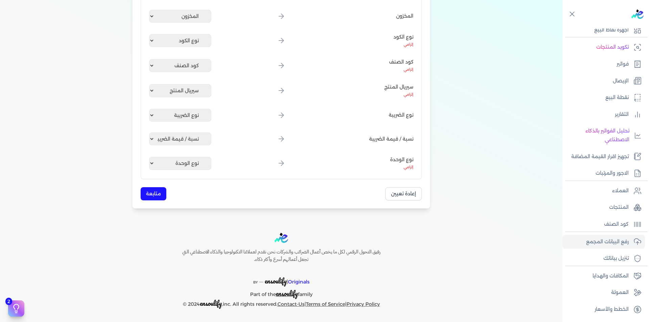
scroll to position [196, 0]
click at [152, 196] on button "متابعة" at bounding box center [154, 193] width 26 height 13
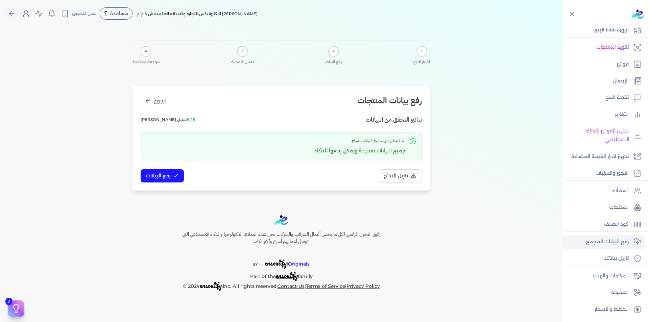
scroll to position [0, 0]
click at [160, 179] on button "رفع البيانات" at bounding box center [162, 175] width 43 height 13
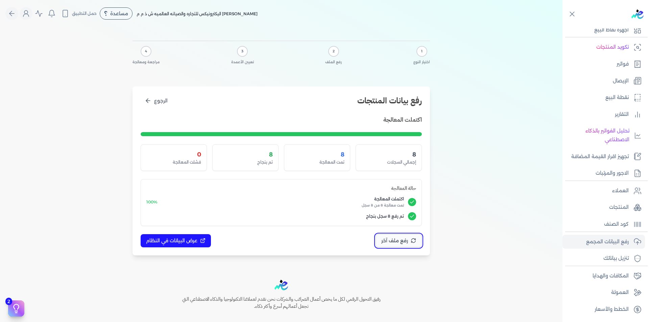
click at [387, 243] on span "رفع ملف آخر" at bounding box center [394, 240] width 27 height 7
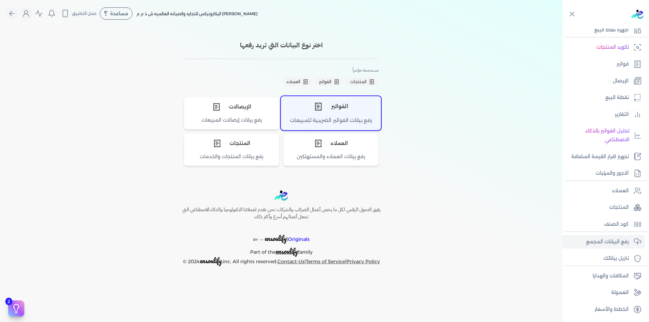
click at [343, 116] on div "الفواتير" at bounding box center [330, 106] width 99 height 20
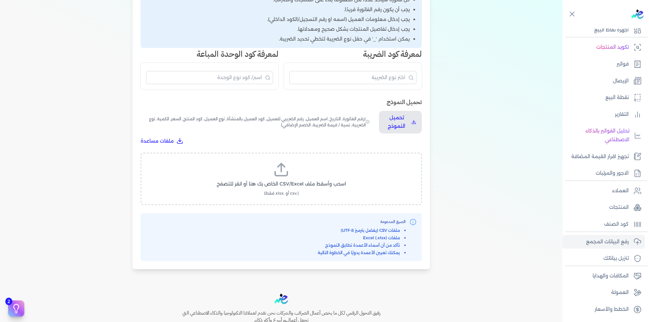
scroll to position [201, 0]
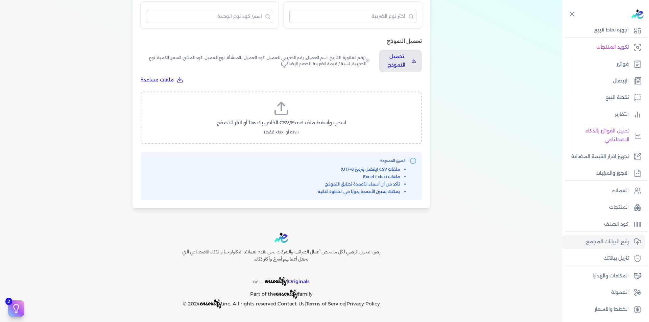
click at [280, 113] on icon at bounding box center [281, 108] width 16 height 16
click at [0, 0] on input "اسحب وأسقط ملف CSV/Excel الخاص بك هنا أو انقر للتصفح (.csv أو .xlsx فقط)" at bounding box center [0, 0] width 0 height 0
click at [291, 131] on span "تحميل الملف" at bounding box center [301, 129] width 28 height 7
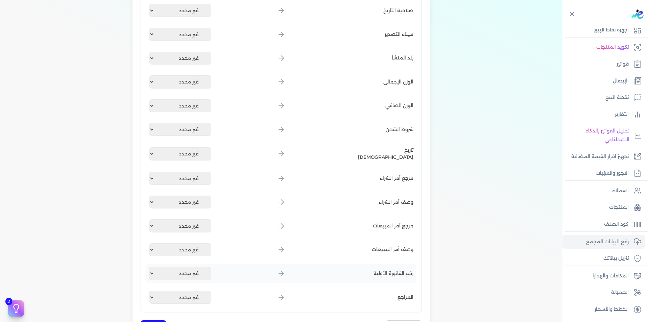
scroll to position [811, 0]
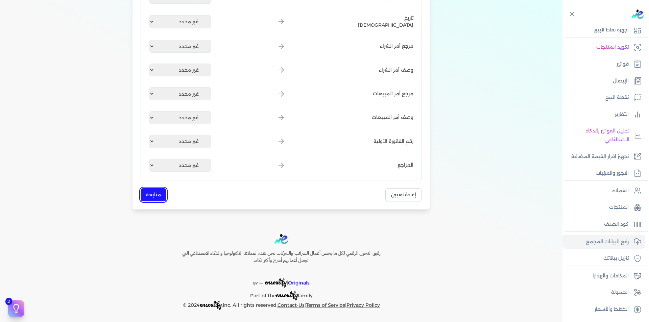
click at [153, 195] on button "متابعة" at bounding box center [154, 194] width 26 height 13
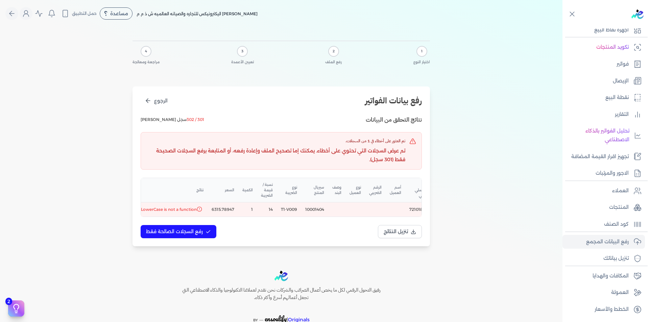
scroll to position [0, -90]
click at [153, 100] on button "الرجوع" at bounding box center [156, 101] width 31 height 13
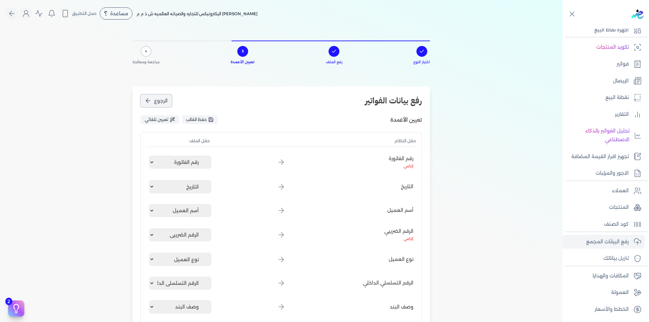
click at [153, 100] on button "الرجوع" at bounding box center [156, 101] width 31 height 13
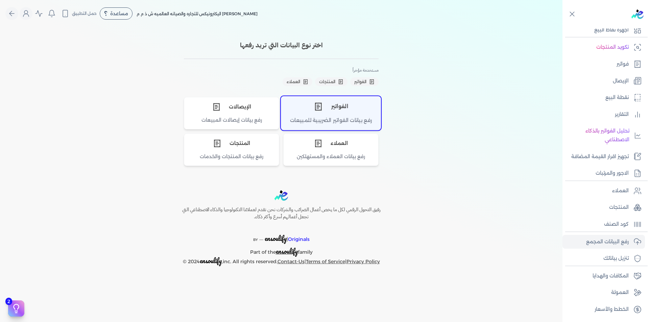
click at [343, 117] on div "رفع بيانات الفواتير الضريبية للمبيعات" at bounding box center [330, 123] width 99 height 13
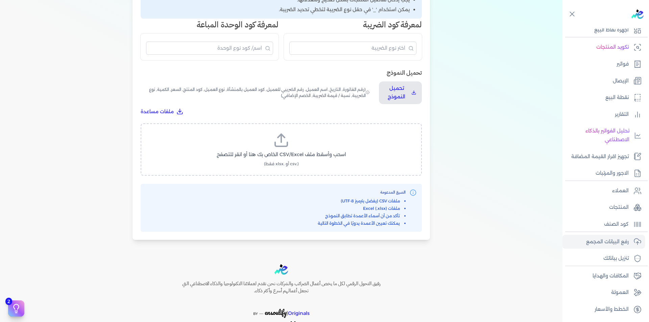
scroll to position [68, 0]
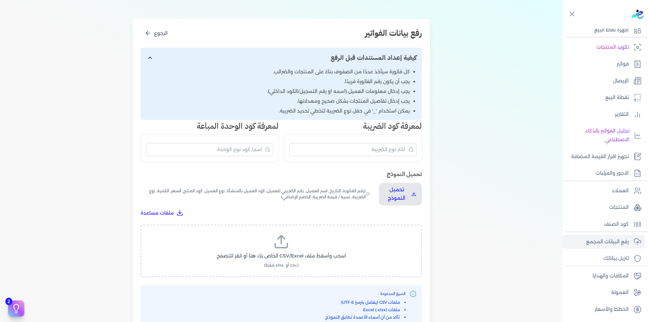
click at [284, 246] on icon at bounding box center [281, 241] width 16 height 16
click at [0, 0] on input "اسحب وأسقط ملف CSV/Excel الخاص بك هنا أو انقر للتصفح (.csv أو .xlsx فقط)" at bounding box center [0, 0] width 0 height 0
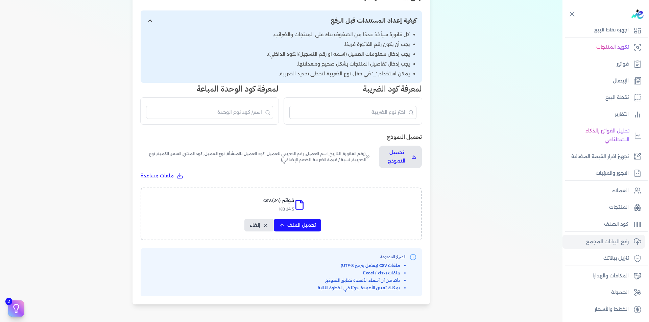
scroll to position [169, 0]
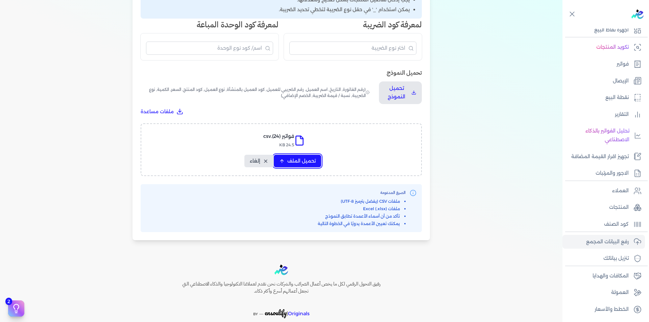
click at [303, 158] on span "تحميل الملف" at bounding box center [301, 160] width 28 height 7
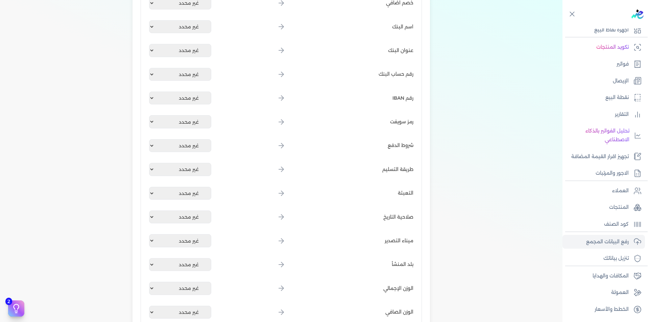
scroll to position [811, 0]
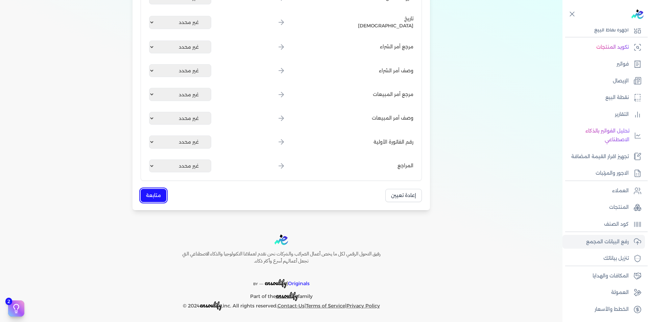
click at [153, 193] on button "متابعة" at bounding box center [154, 195] width 26 height 13
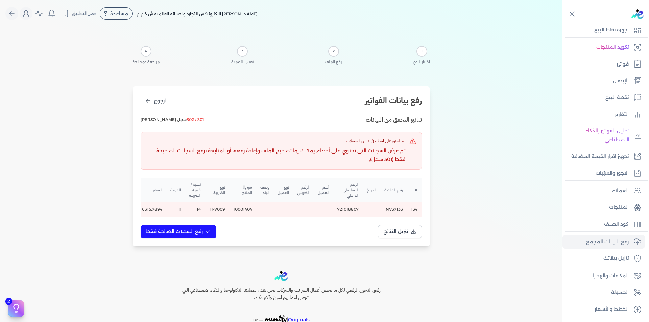
scroll to position [0, -88]
click at [151, 104] on icon "الرجوع" at bounding box center [148, 100] width 7 height 7
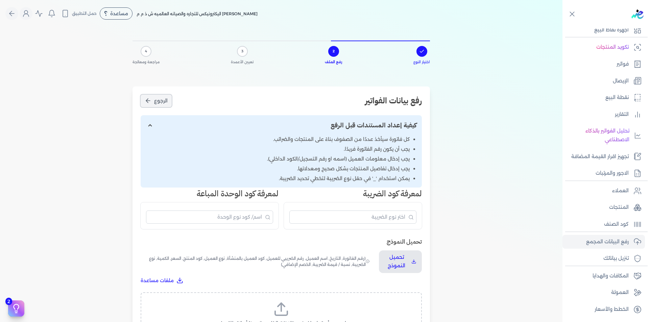
click at [151, 104] on icon "الرجوع" at bounding box center [148, 100] width 7 height 7
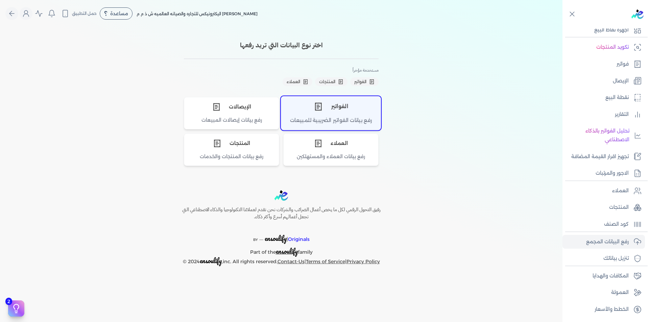
click at [335, 104] on div "الفواتير" at bounding box center [330, 106] width 99 height 20
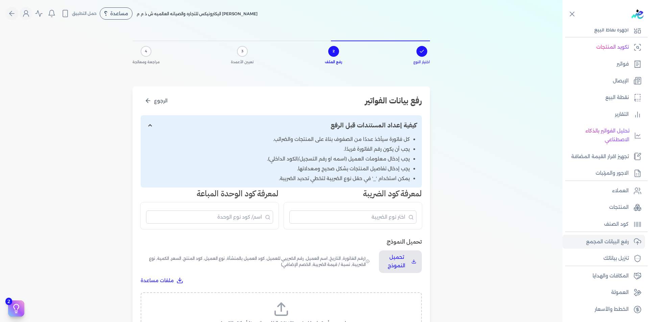
click at [294, 300] on div "اسحب وأسقط ملف CSV/Excel الخاص بك هنا أو انقر للتصفح (.csv أو .xlsx فقط)" at bounding box center [281, 318] width 281 height 52
click at [289, 306] on icon at bounding box center [281, 309] width 16 height 16
click at [0, 0] on input "اسحب وأسقط ملف CSV/Excel الخاص بك هنا أو انقر للتصفح (.csv أو .xlsx فقط)" at bounding box center [0, 0] width 0 height 0
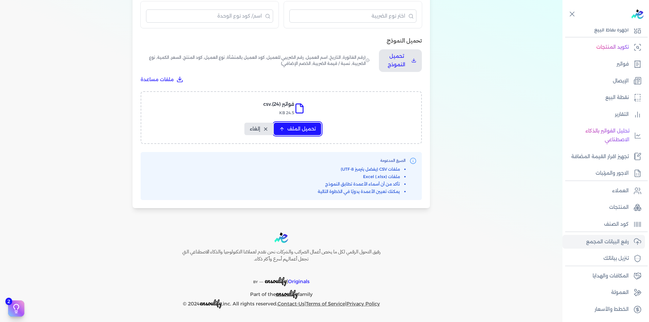
click at [305, 128] on span "تحميل الملف" at bounding box center [301, 128] width 28 height 7
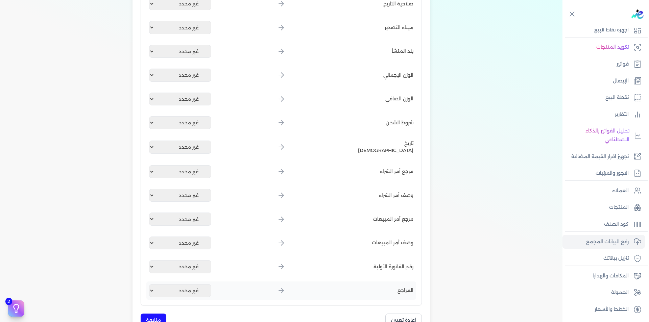
scroll to position [775, 0]
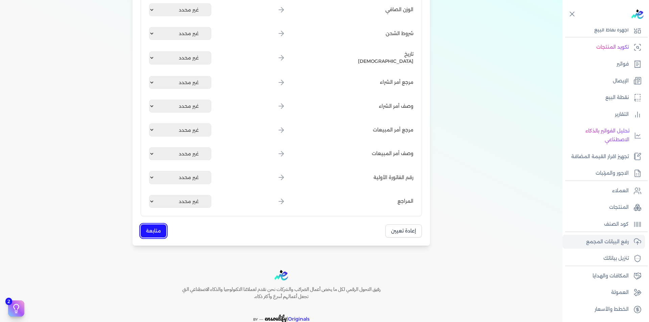
click at [151, 233] on button "متابعة" at bounding box center [154, 230] width 26 height 13
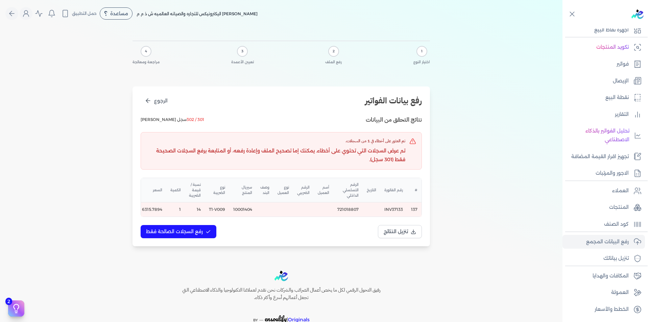
scroll to position [0, -88]
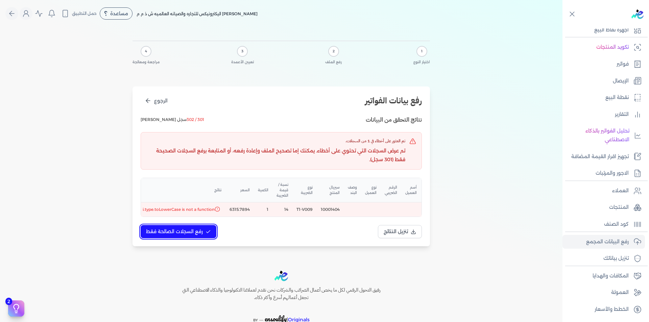
click at [194, 235] on span "رفع السجلات الصالحة فقط" at bounding box center [174, 231] width 57 height 7
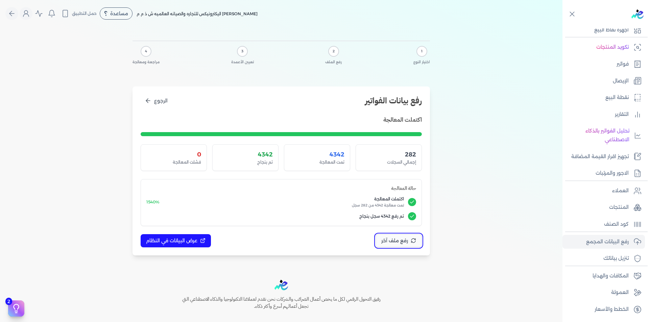
click at [394, 241] on span "رفع ملف آخر" at bounding box center [394, 240] width 27 height 7
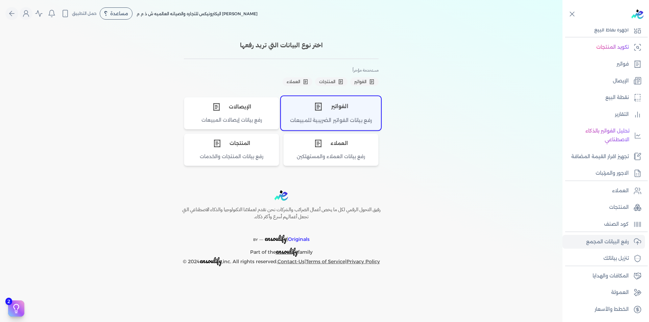
click at [373, 117] on div "رفع بيانات الفواتير الضريبية للمبيعات" at bounding box center [330, 123] width 99 height 13
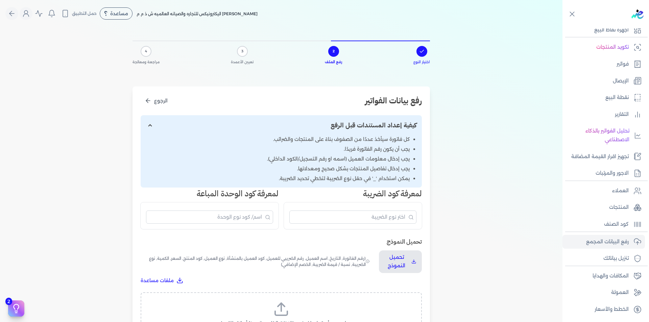
click at [295, 299] on div "اسحب وأسقط ملف CSV/Excel الخاص بك هنا أو انقر للتصفح (.csv أو .xlsx فقط)" at bounding box center [281, 318] width 281 height 52
click at [291, 304] on label "اسحب وأسقط ملف CSV/Excel الخاص بك هنا أو انقر للتصفح (.csv أو .xlsx فقط)" at bounding box center [281, 318] width 264 height 35
click at [0, 0] on input "اسحب وأسقط ملف CSV/Excel الخاص بك هنا أو انقر للتصفح (.csv أو .xlsx فقط)" at bounding box center [0, 0] width 0 height 0
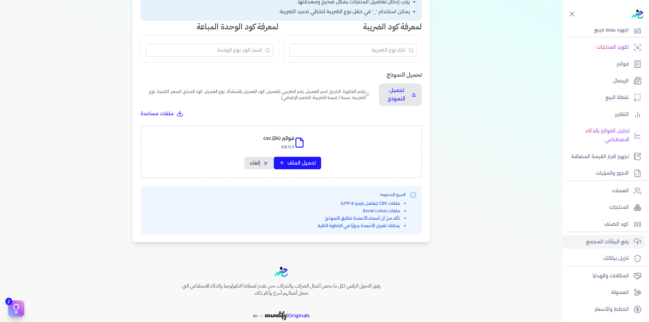
scroll to position [169, 0]
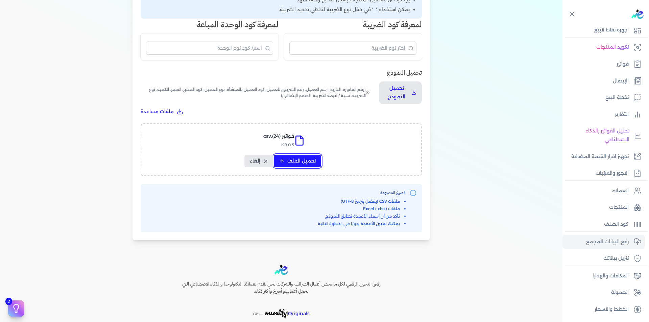
click at [298, 161] on span "تحميل الملف" at bounding box center [301, 160] width 28 height 7
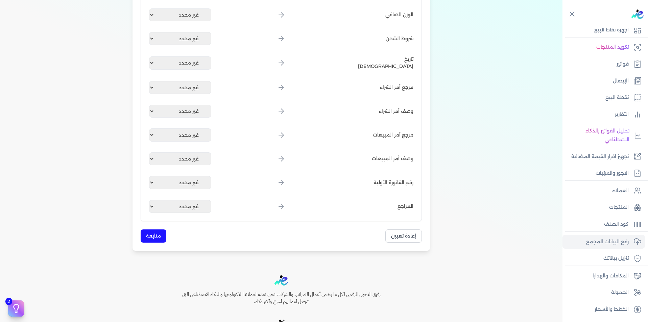
scroll to position [811, 0]
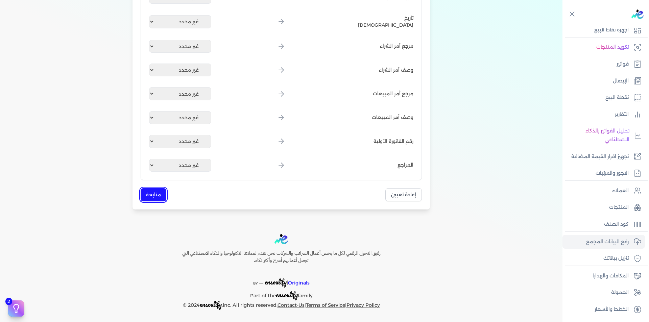
click at [152, 193] on button "متابعة" at bounding box center [154, 194] width 26 height 13
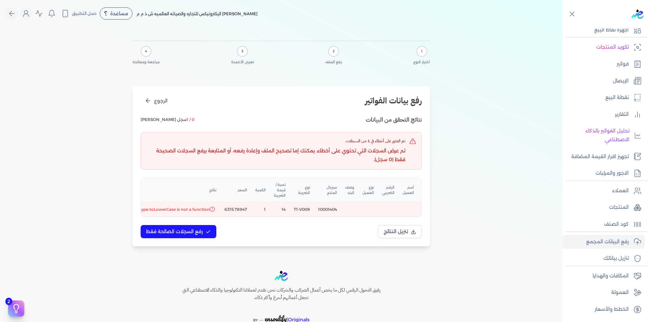
scroll to position [0, -86]
click at [189, 210] on span "i.type.toLowerCase is not a function" at bounding box center [179, 209] width 72 height 6
click at [220, 208] on icon at bounding box center [217, 208] width 5 height 5
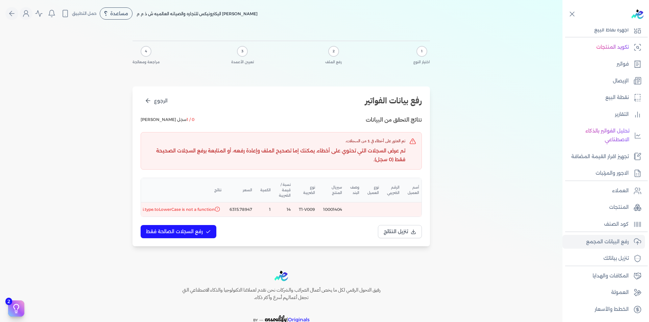
click at [207, 210] on span "i.type.toLowerCase is not a function" at bounding box center [179, 209] width 72 height 6
click at [203, 197] on div at bounding box center [203, 197] width 0 height 0
click at [514, 322] on div at bounding box center [581, 322] width 135 height 0
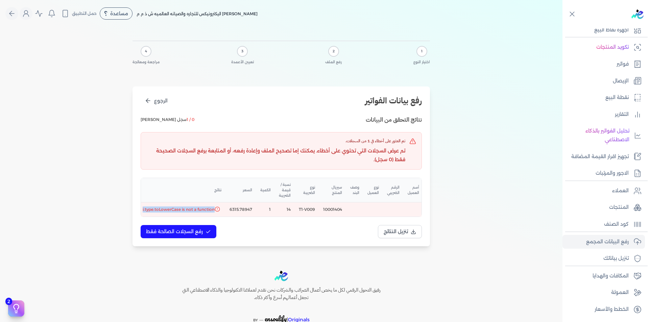
click at [514, 322] on div at bounding box center [581, 322] width 135 height 0
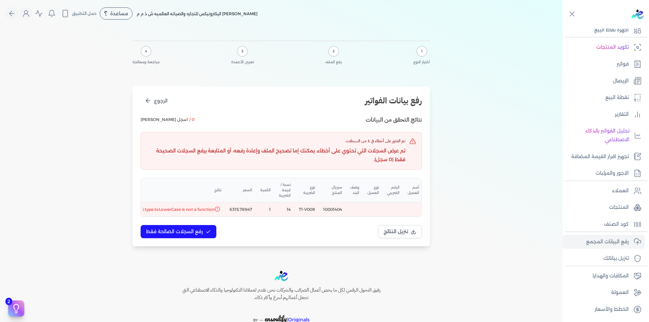
click at [514, 322] on div at bounding box center [581, 322] width 135 height 0
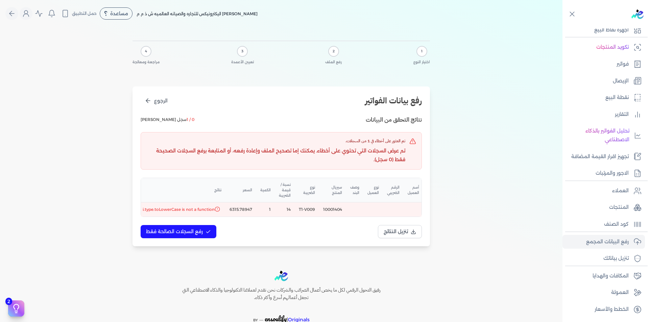
click at [514, 322] on div at bounding box center [581, 322] width 135 height 0
click at [334, 210] on td "10001404" at bounding box center [332, 209] width 27 height 15
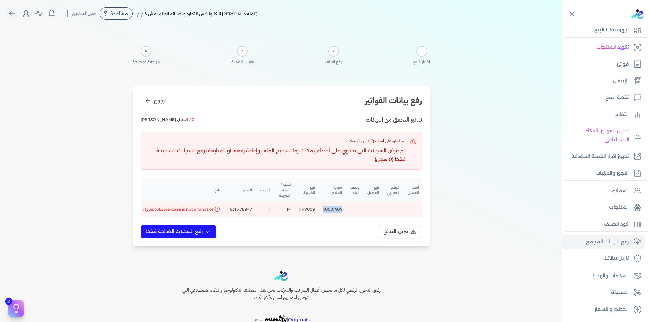
click at [334, 210] on td "10001404" at bounding box center [332, 209] width 27 height 15
copy td "10001404"
click at [626, 210] on p "المنتجات" at bounding box center [619, 207] width 20 height 9
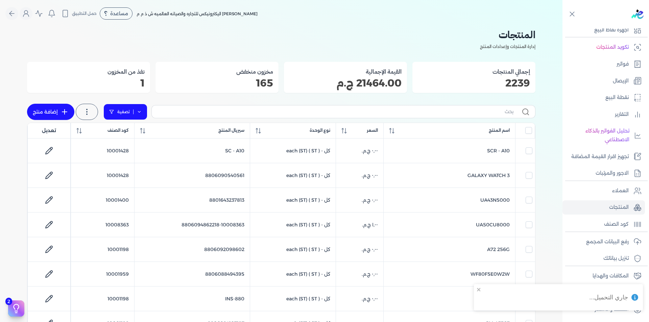
click at [140, 109] on icon at bounding box center [139, 111] width 5 height 5
click at [138, 132] on button "اضافة تصفية" at bounding box center [130, 133] width 41 height 8
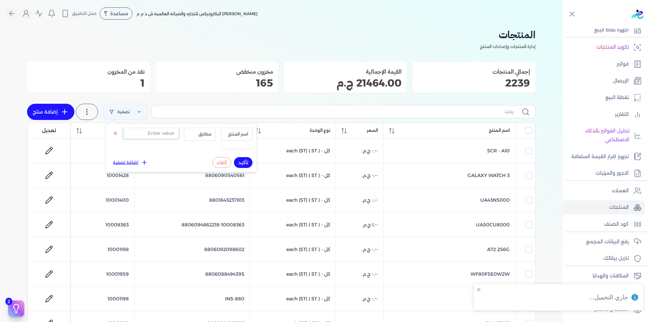
click at [160, 138] on input "text" at bounding box center [151, 133] width 55 height 11
paste input "10001404"
click at [232, 133] on span "اسم المنتج" at bounding box center [236, 134] width 23 height 6
click at [241, 152] on li "سيريال المنتج" at bounding box center [222, 155] width 51 height 6
click at [246, 163] on button "تأكيد" at bounding box center [243, 162] width 19 height 11
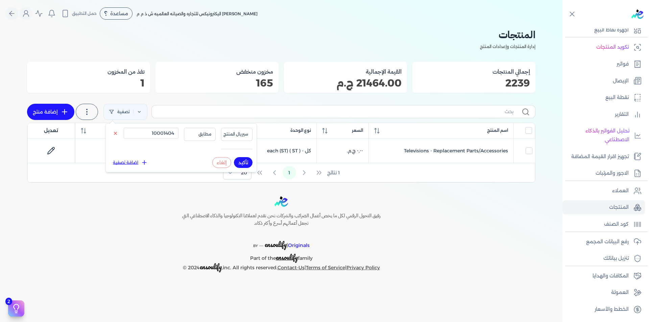
click at [479, 218] on div "رفيق التحول الرقمي لكل ما يخص أعمال الضرائب والشركات نحن نقدم لعملائنا التكنولو…" at bounding box center [281, 234] width 562 height 76
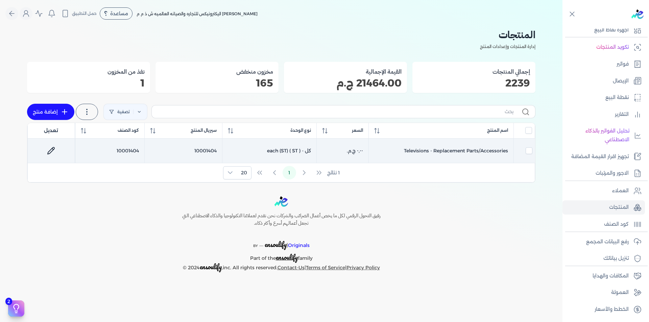
click at [435, 150] on td "Televisions - Replacement Parts/Accessories" at bounding box center [441, 151] width 145 height 25
copy tr "Televisions - Replacement Parts/Accessories"
click at [209, 151] on td "10001404" at bounding box center [184, 151] width 78 height 25
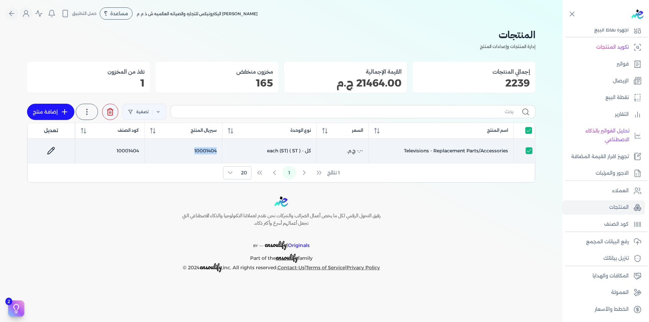
click at [209, 151] on td "10001404" at bounding box center [184, 151] width 78 height 25
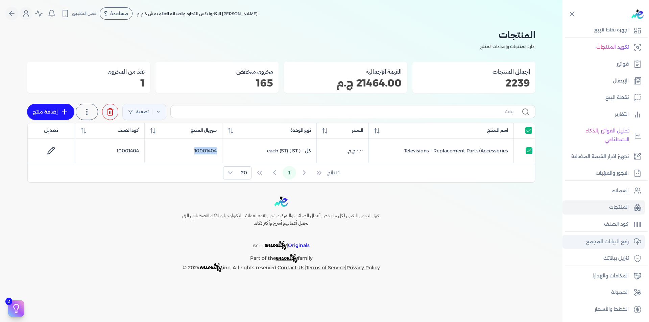
click at [620, 241] on p "رفع البيانات المجمع" at bounding box center [607, 242] width 43 height 9
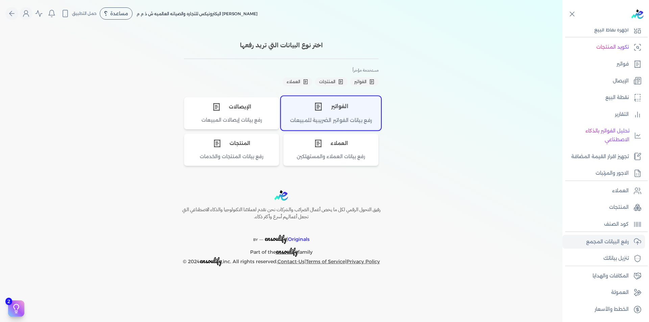
click at [322, 116] on div "الفواتير" at bounding box center [330, 106] width 99 height 20
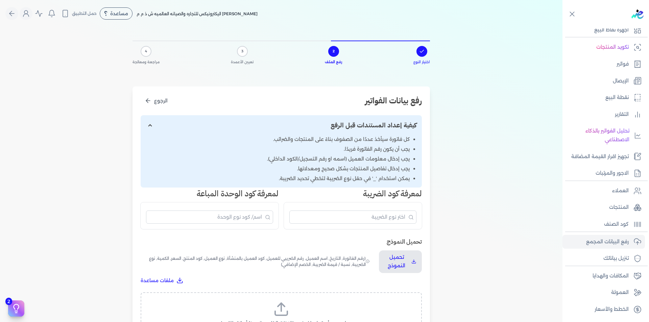
click at [310, 304] on label "اسحب وأسقط ملف CSV/Excel الخاص بك هنا أو انقر للتصفح (.csv أو .xlsx فقط)" at bounding box center [281, 318] width 264 height 35
click at [0, 0] on input "اسحب وأسقط ملف CSV/Excel الخاص بك هنا أو انقر للتصفح (.csv أو .xlsx فقط)" at bounding box center [0, 0] width 0 height 0
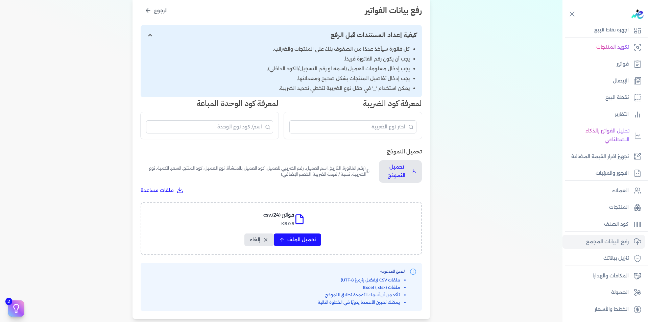
scroll to position [169, 0]
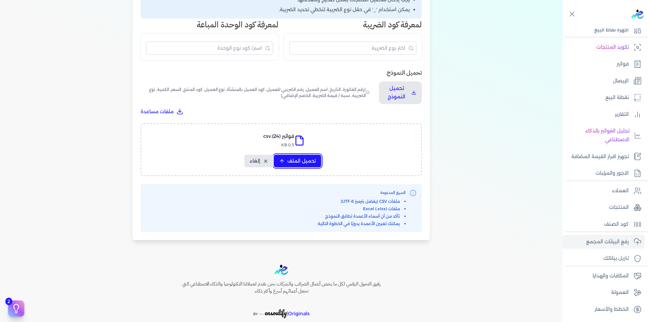
click at [290, 164] on span "تحميل الملف" at bounding box center [301, 160] width 28 height 7
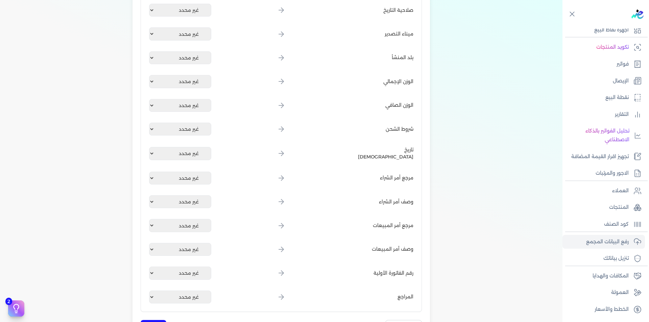
scroll to position [811, 0]
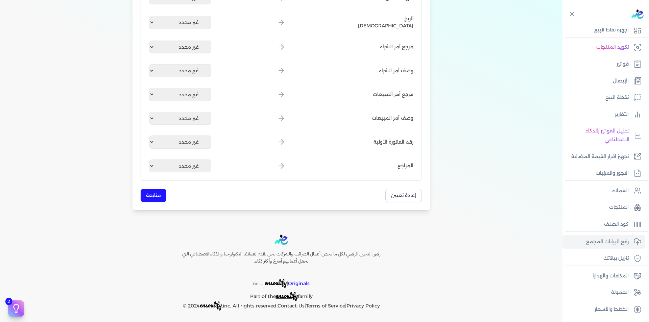
click at [157, 195] on button "متابعة" at bounding box center [154, 195] width 26 height 13
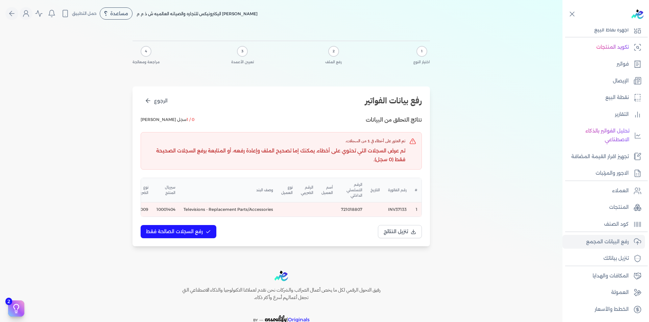
scroll to position [0, -165]
click at [616, 66] on p "فواتير" at bounding box center [622, 64] width 12 height 9
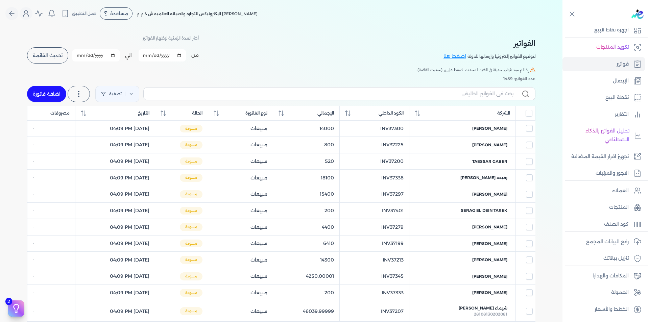
click at [52, 55] on span "تحديث القائمة" at bounding box center [48, 55] width 30 height 5
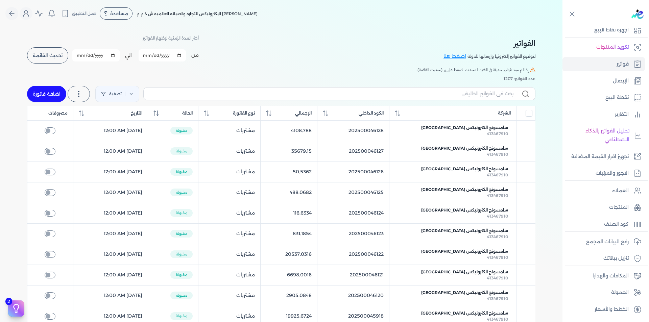
click at [50, 93] on link "اضافة فاتورة" at bounding box center [46, 94] width 39 height 16
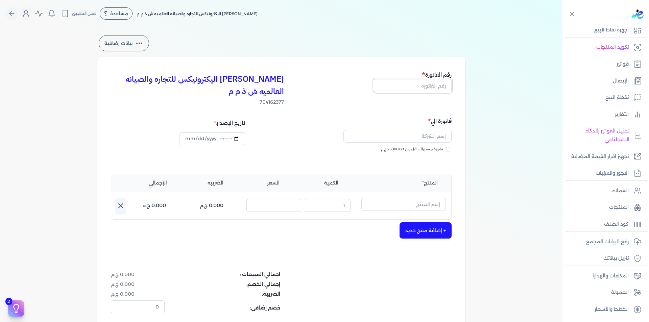
click at [433, 81] on input "text" at bounding box center [413, 85] width 78 height 13
paste input "INV37133"
click at [436, 134] on input "text" at bounding box center [397, 136] width 108 height 13
click at [351, 136] on icon "button" at bounding box center [350, 136] width 4 height 4
click at [401, 136] on input "text" at bounding box center [397, 136] width 108 height 13
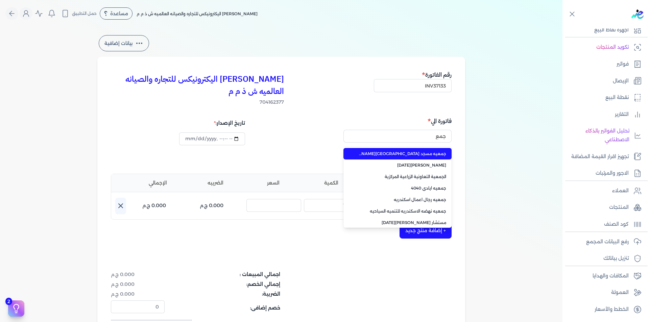
click at [424, 153] on span "جمعيه مسجد [GEOGRAPHIC_DATA][PERSON_NAME]" at bounding box center [401, 154] width 89 height 6
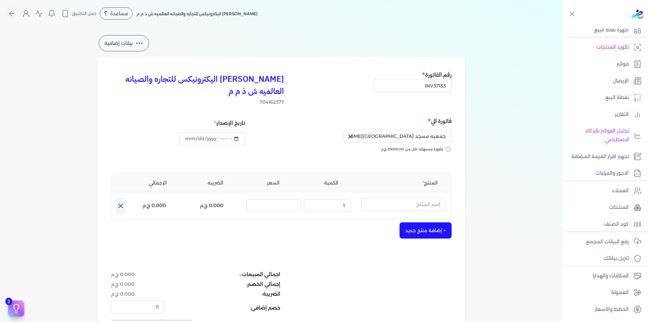
click at [493, 190] on div "بيانات إضافية [PERSON_NAME] اليكترونيكس للتجاره والصيانه العالميه ش ذ م م 70416…" at bounding box center [281, 204] width 562 height 341
click at [436, 207] on input "text" at bounding box center [403, 204] width 84 height 13
click at [427, 201] on input "text" at bounding box center [403, 204] width 84 height 13
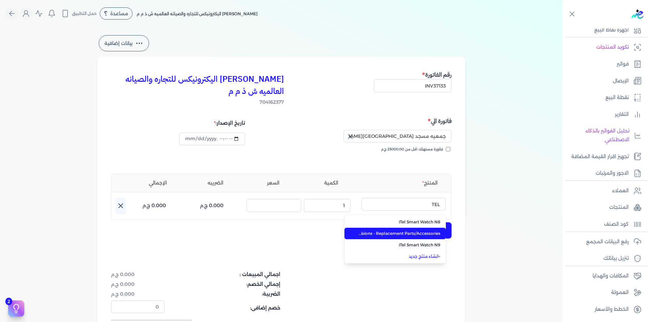
click at [421, 235] on span "Televisions - Replacement Parts/Accessories" at bounding box center [399, 233] width 82 height 6
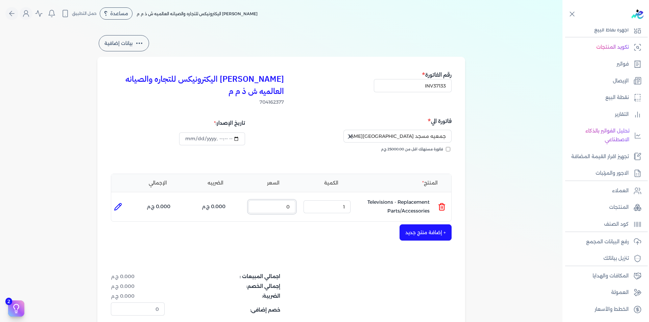
drag, startPoint x: 286, startPoint y: 205, endPoint x: 294, endPoint y: 205, distance: 7.4
click at [294, 205] on input "0" at bounding box center [271, 206] width 47 height 13
paste input "6315.78947"
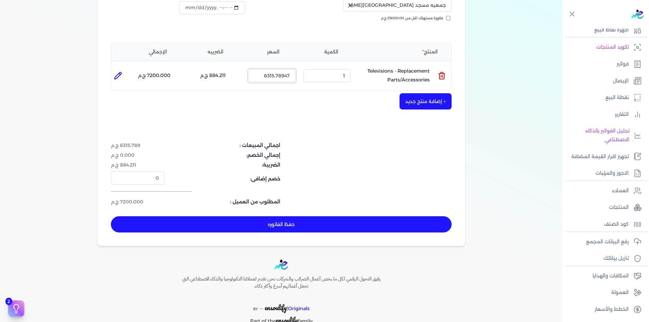
scroll to position [135, 0]
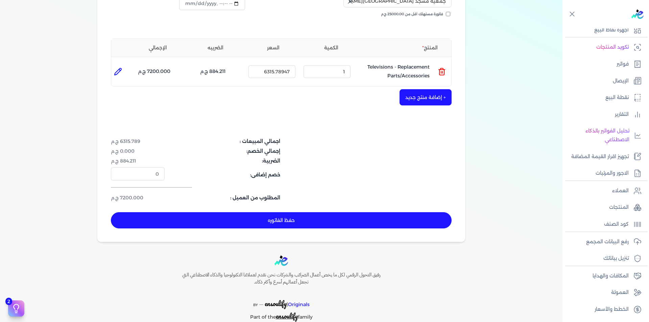
click at [322, 126] on div "[PERSON_NAME] اليكترونيكس للتجاره والصيانه العالميه ش ذ م م 704162377 رقم الفات…" at bounding box center [281, 82] width 368 height 320
click at [368, 216] on button "حفظ الفاتوره" at bounding box center [281, 220] width 341 height 16
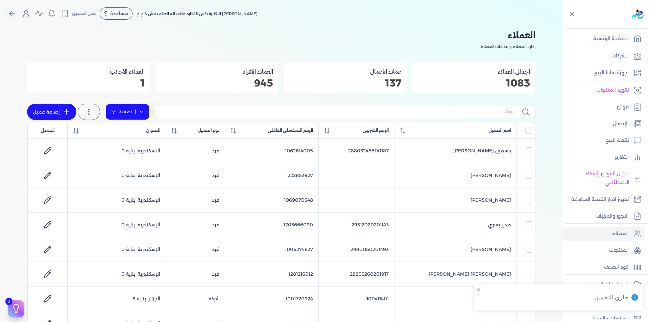
click at [135, 109] on link "تصفية" at bounding box center [127, 112] width 44 height 16
click at [144, 133] on icon at bounding box center [146, 133] width 7 height 7
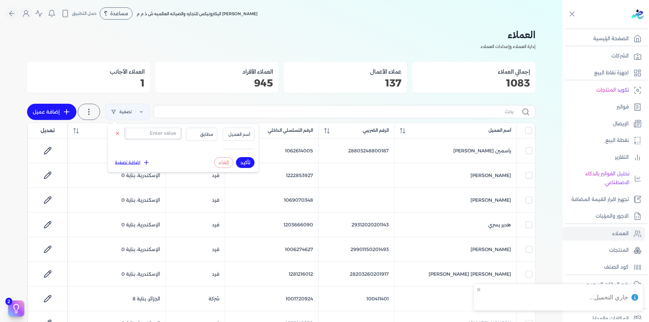
click at [150, 134] on input "text" at bounding box center [153, 133] width 55 height 11
paste input "1202696535"
type input "1202696535"
click at [236, 134] on span "أسم العميل" at bounding box center [238, 134] width 23 height 6
click at [239, 161] on li "الرقم التسلسلي الداخلي" at bounding box center [224, 161] width 51 height 6
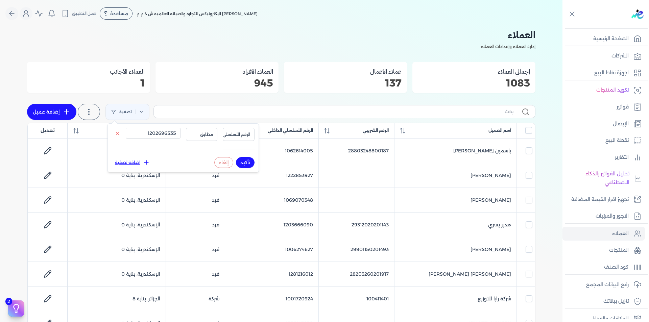
click at [239, 160] on button "تأكيد" at bounding box center [245, 162] width 19 height 11
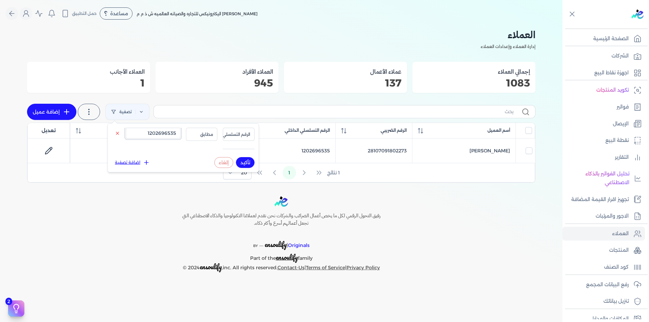
click at [168, 133] on input "1202696535" at bounding box center [153, 133] width 55 height 11
paste input "8368898"
click at [246, 162] on button "تأكيد" at bounding box center [245, 162] width 19 height 11
click at [142, 131] on input "1283688985" at bounding box center [153, 133] width 55 height 11
paste input "006074240"
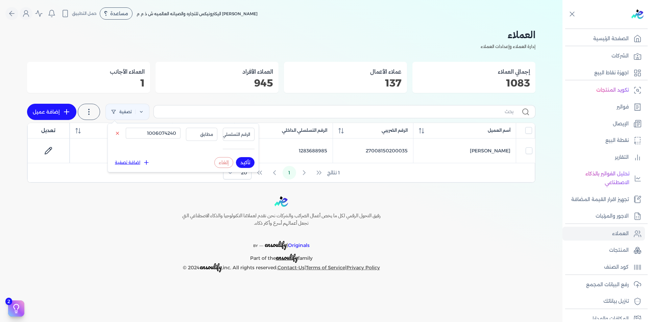
click at [243, 164] on button "تأكيد" at bounding box center [245, 162] width 19 height 11
click at [163, 130] on input "1006074240" at bounding box center [153, 133] width 55 height 11
paste input "224344822"
type input "1224344822"
click at [246, 161] on button "تأكيد" at bounding box center [245, 162] width 19 height 11
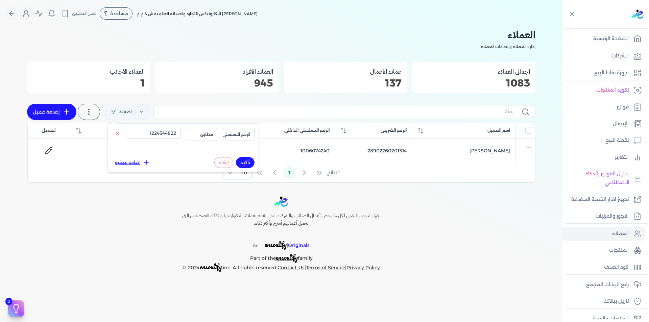
checkbox input "false"
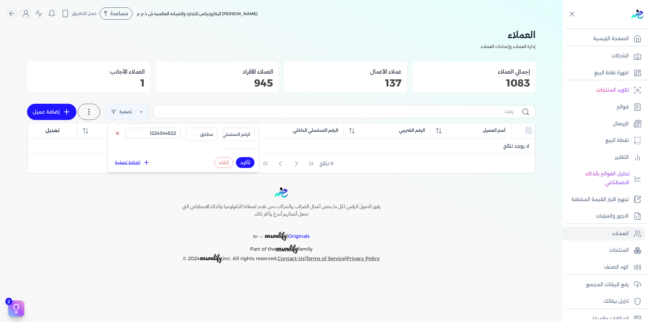
click at [120, 132] on button at bounding box center [117, 133] width 11 height 8
click at [382, 112] on input "text" at bounding box center [336, 111] width 354 height 7
type input "س"
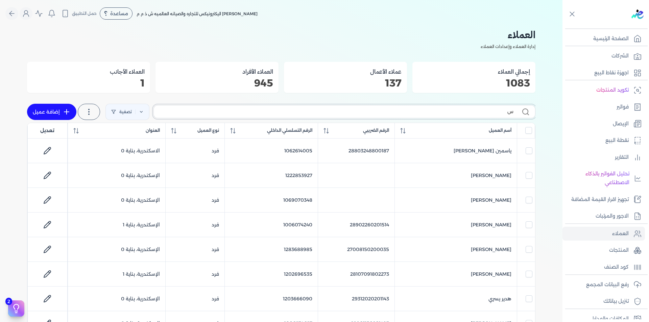
checkbox input "false"
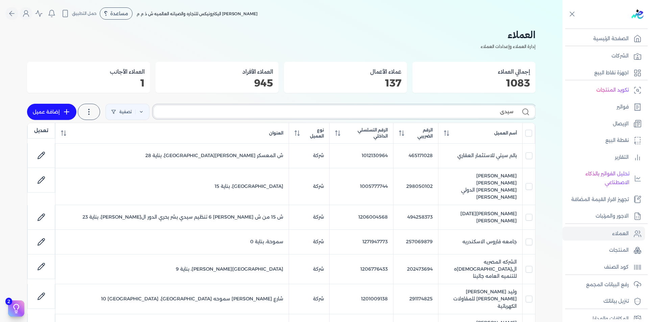
type input "سيدي"
checkbox input "false"
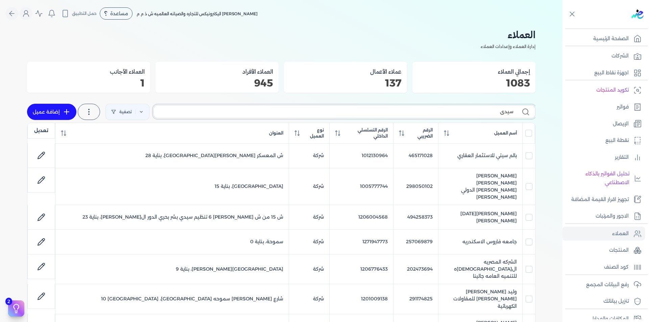
checkbox input "false"
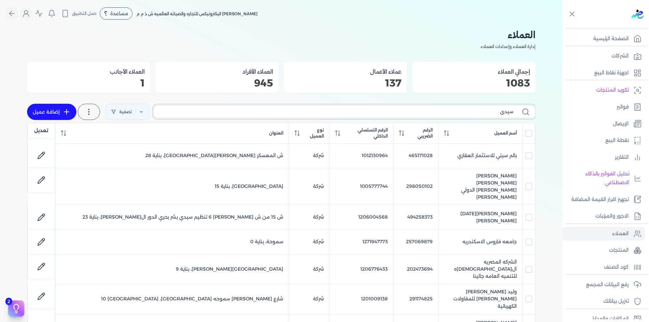
checkbox input "false"
type input "سيدي جا"
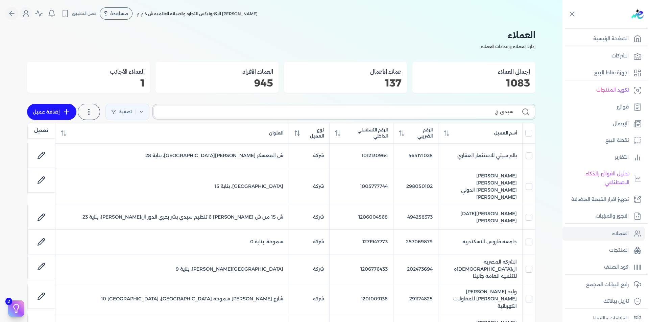
checkbox input "false"
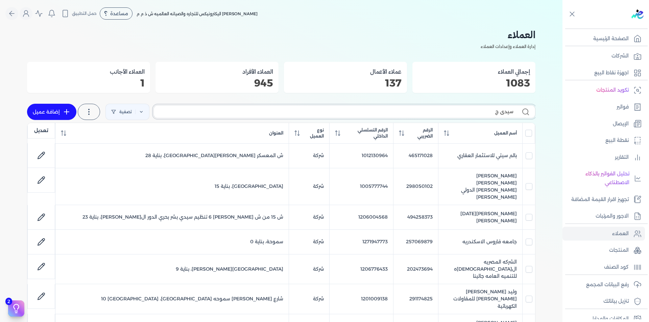
checkbox input "false"
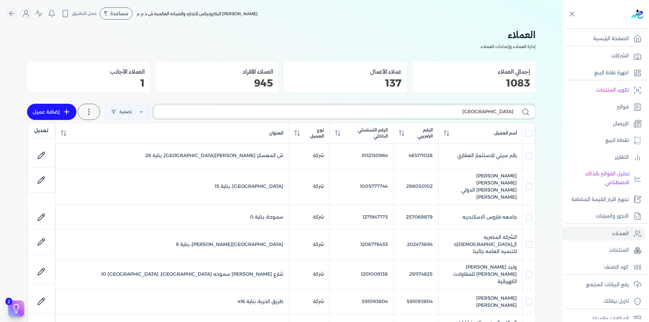
checkbox input "false"
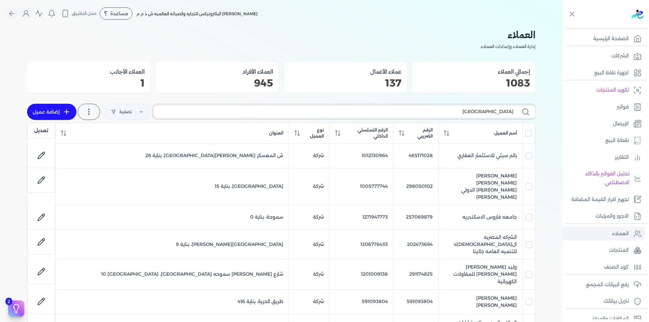
checkbox input "false"
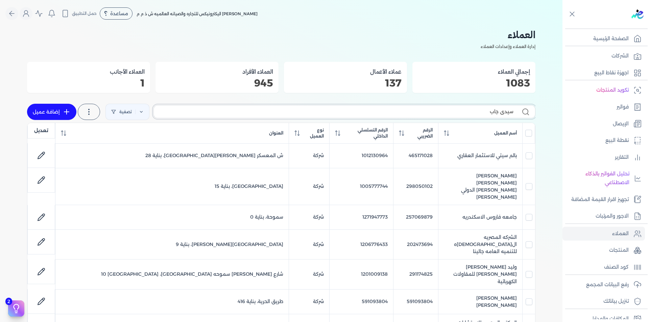
type input "سيدي جابر"
checkbox input "false"
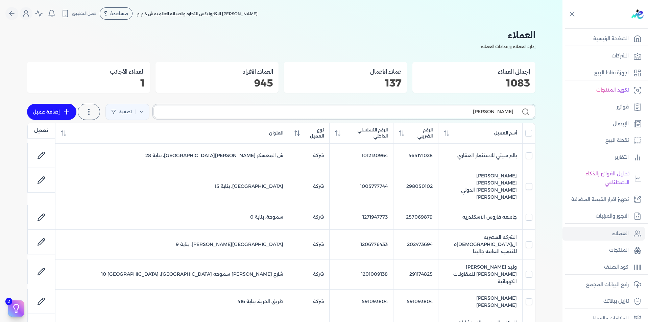
checkbox input "false"
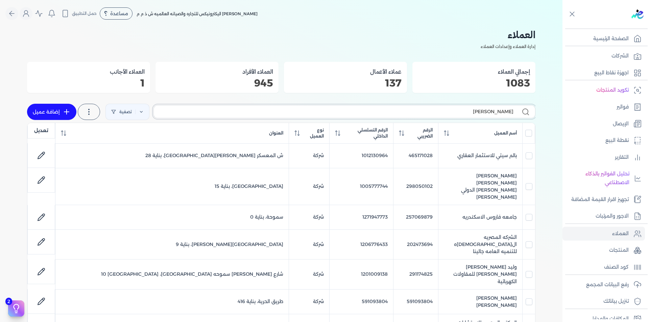
checkbox input "false"
type input "سيدي جابر"
click at [59, 112] on link "إضافة عميل" at bounding box center [51, 112] width 49 height 16
select select "B"
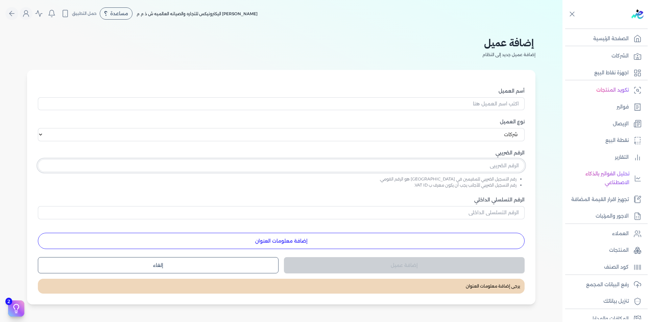
click at [500, 167] on input "text" at bounding box center [281, 165] width 486 height 13
paste input "721018807"
type input "721018807"
click at [502, 214] on input "الرقم التسلسلي الداخلي" at bounding box center [281, 212] width 486 height 13
paste input "721018807"
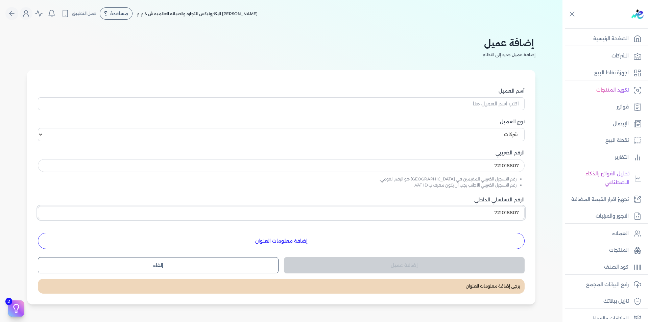
type input "721018807"
click at [503, 98] on input "أسم العميل" at bounding box center [281, 103] width 486 height 13
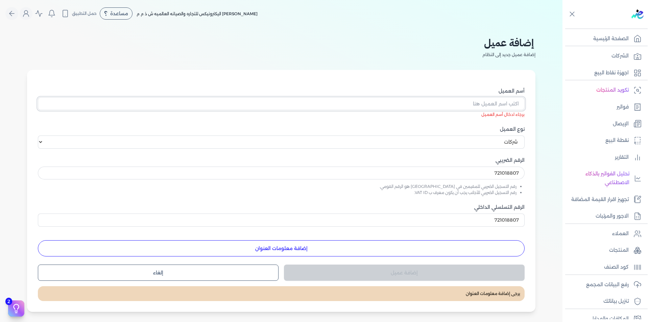
paste input "جمعيه مسجد [GEOGRAPHIC_DATA][PERSON_NAME]"
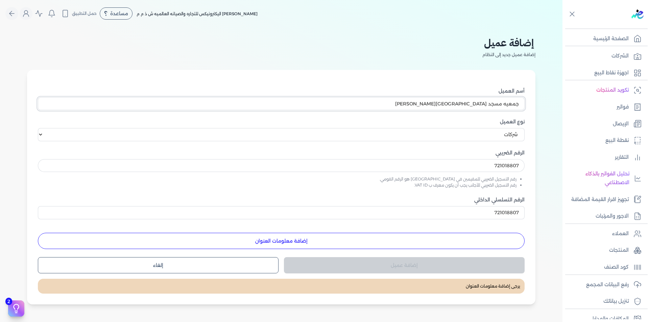
type input "جمعيه مسجد [GEOGRAPHIC_DATA][PERSON_NAME]"
click at [308, 243] on button "إضافة معلومات العنوان" at bounding box center [281, 241] width 486 height 16
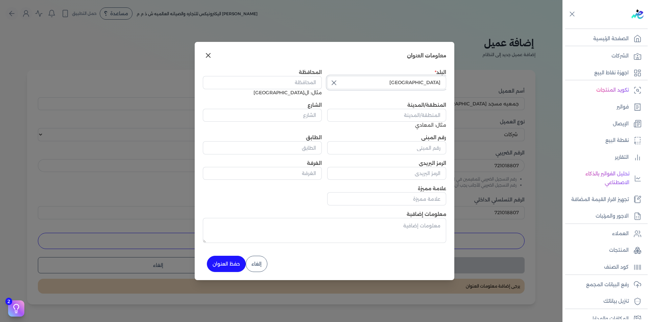
click at [360, 81] on input "مصر" at bounding box center [386, 82] width 119 height 13
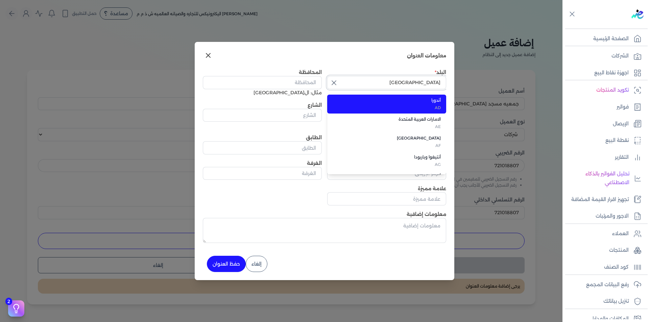
click at [360, 81] on input "مصر" at bounding box center [386, 82] width 119 height 13
click at [441, 105] on li "مصر EG" at bounding box center [386, 104] width 119 height 19
type input "مصر"
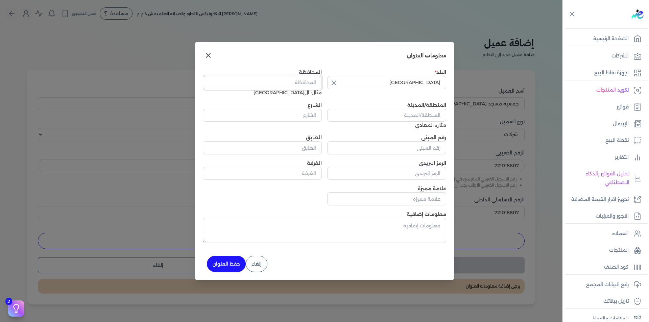
click at [302, 82] on input "المحافظة" at bounding box center [262, 82] width 119 height 13
type input "الاسكندرية"
click at [382, 115] on input "المنطقة/المدينة" at bounding box center [386, 115] width 119 height 13
paste input "قسم سيدى جابر"
type input "قسم سيدى جابر"
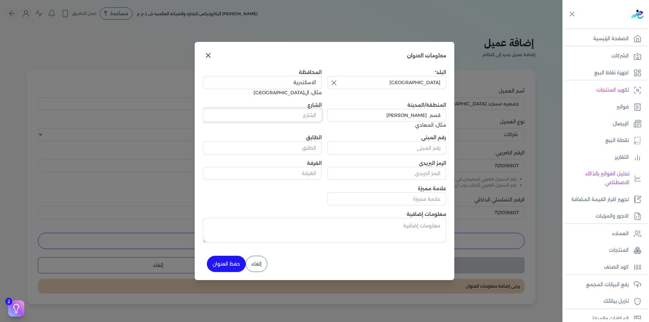
click at [297, 113] on input "الشارع" at bounding box center [262, 115] width 119 height 13
paste input "شارع عبداللطيف الصوفاني سيدي جابر الشيخ"
type input "شارع عبداللطيف الصوفاني سيدي جابر الشيخ"
click at [406, 152] on input "رقم المبنى" at bounding box center [386, 147] width 119 height 13
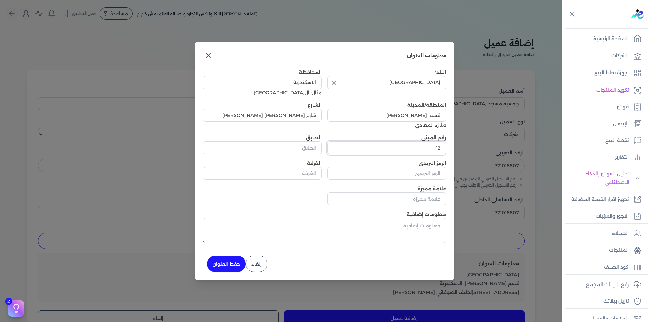
type input "12"
click at [224, 266] on button "حفظ العنوان" at bounding box center [226, 264] width 39 height 16
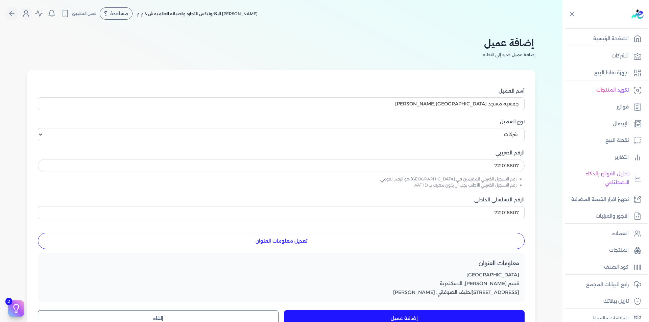
click at [406, 319] on button "إضافة عميل" at bounding box center [404, 318] width 241 height 16
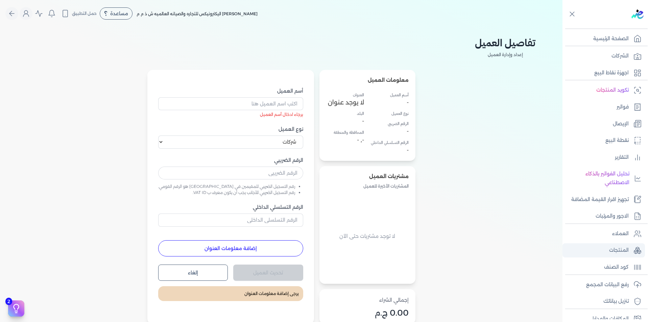
click at [628, 247] on p "المنتجات" at bounding box center [619, 250] width 20 height 9
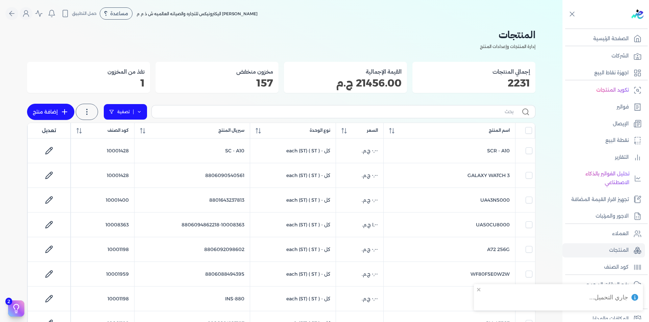
click at [144, 109] on link "تصفية" at bounding box center [125, 112] width 44 height 16
click at [139, 134] on button "اضافة تصفية" at bounding box center [130, 133] width 41 height 8
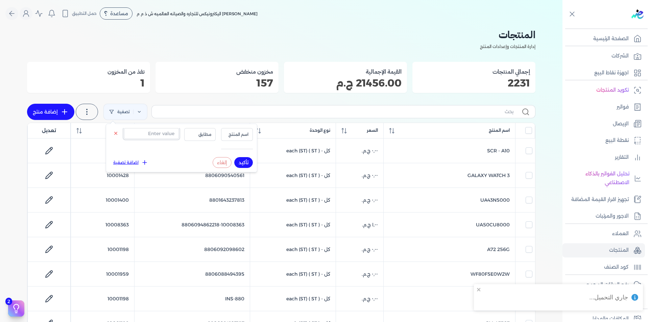
click at [143, 136] on input "text" at bounding box center [151, 133] width 55 height 11
paste input "10001404"
type input "10001404"
click at [231, 141] on div "اسم المنتج مطابق 10001404" at bounding box center [181, 140] width 143 height 24
click at [233, 139] on button "اسم المنتج" at bounding box center [237, 134] width 32 height 13
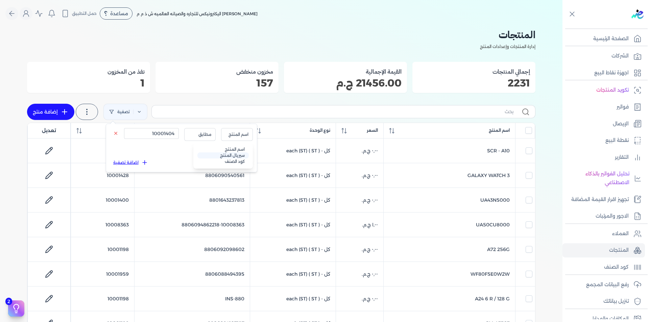
click at [239, 156] on li "سيريال المنتج" at bounding box center [222, 155] width 51 height 6
click at [245, 160] on button "تأكيد" at bounding box center [243, 162] width 19 height 11
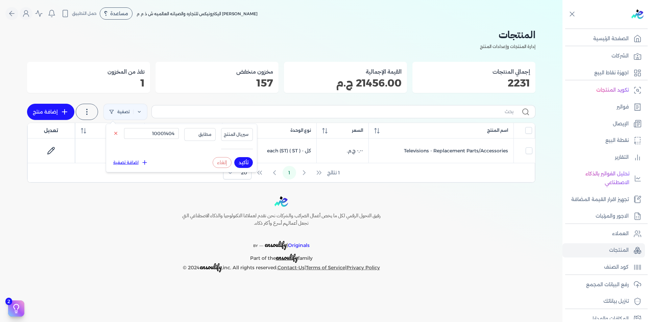
click at [461, 249] on div "رفيق التحول الرقمي لكل ما يخص أعمال الضرائب والشركات نحن نقدم لعملائنا التكنولو…" at bounding box center [281, 234] width 562 height 76
click at [615, 253] on p "المنتجات" at bounding box center [619, 250] width 20 height 9
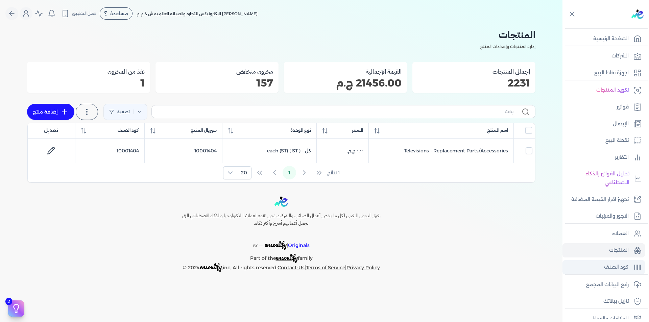
click at [616, 261] on link "كود الصنف" at bounding box center [603, 267] width 82 height 14
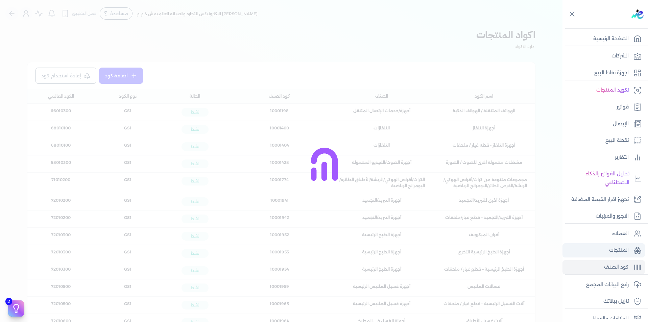
click at [617, 252] on p "المنتجات" at bounding box center [619, 250] width 20 height 9
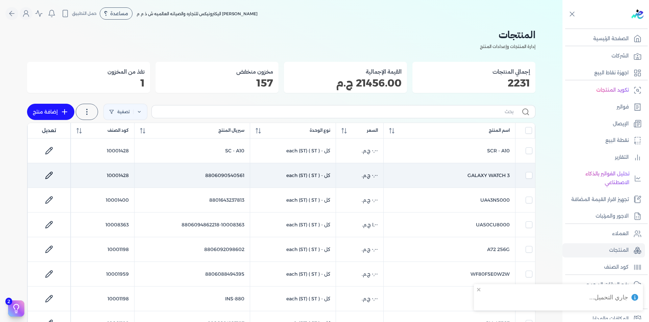
click at [118, 174] on td "10001428" at bounding box center [102, 175] width 63 height 25
checkbox input "false"
checkbox input "true"
checkbox input "false"
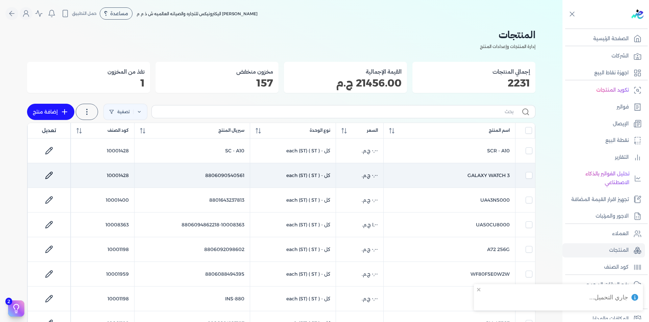
checkbox input "false"
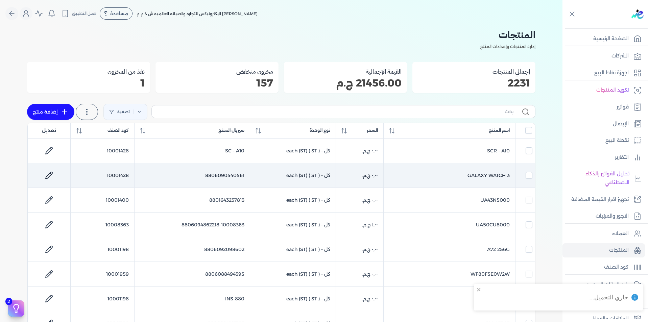
checkbox input "false"
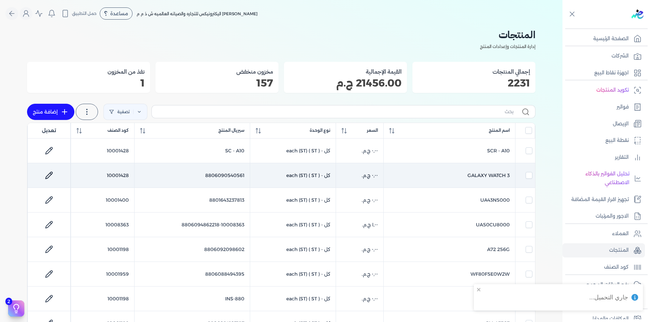
checkbox input "false"
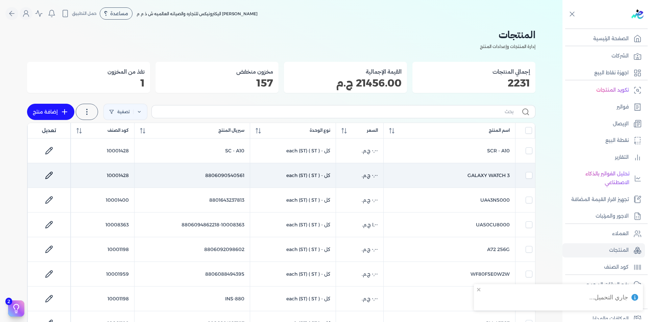
checkbox input "false"
click at [118, 174] on td "10001428" at bounding box center [102, 175] width 63 height 25
checkbox input "false"
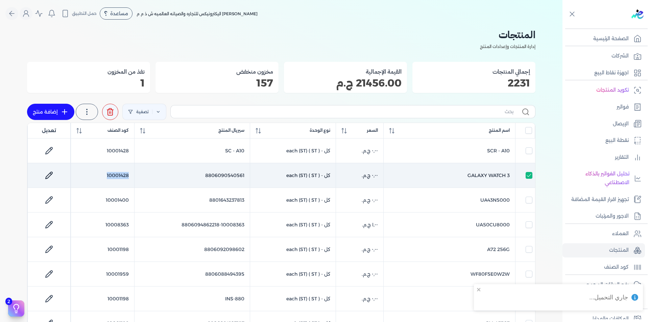
checkbox input "false"
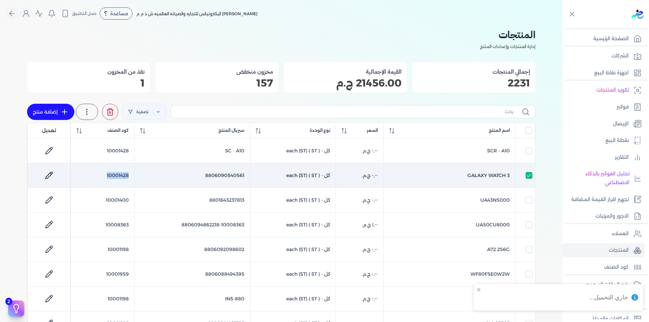
checkbox input "false"
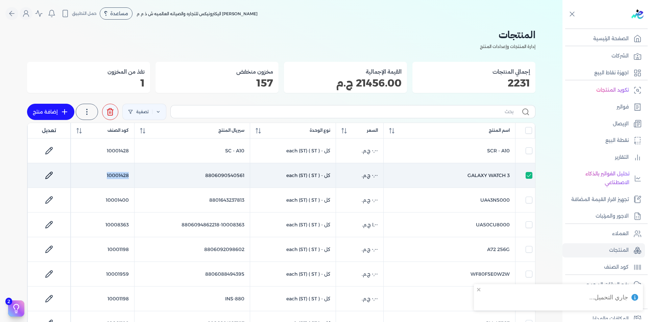
checkbox input "false"
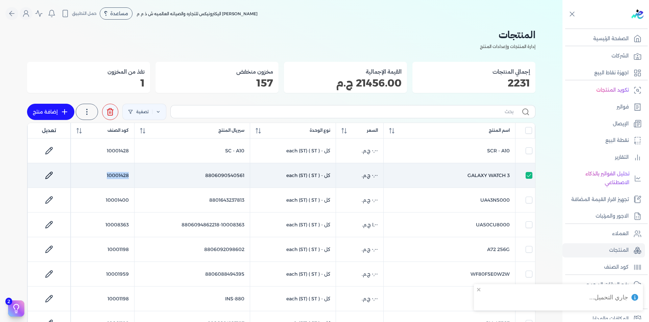
checkbox input "false"
copy td "10001428"
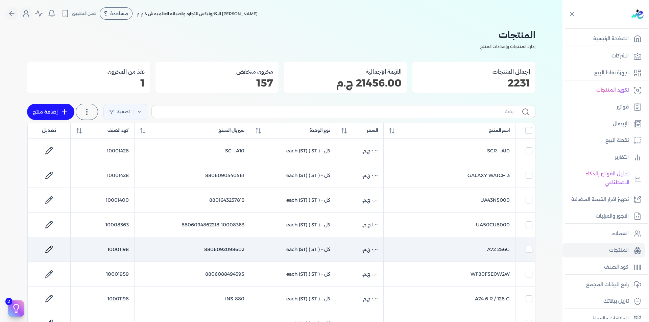
click at [122, 251] on td "10001198" at bounding box center [102, 249] width 63 height 25
checkbox input "false"
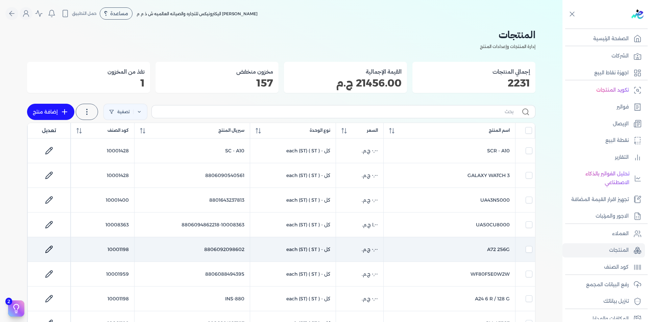
checkbox input "true"
checkbox input "false"
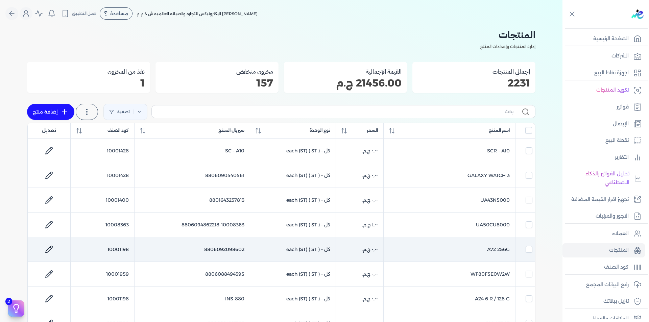
checkbox input "false"
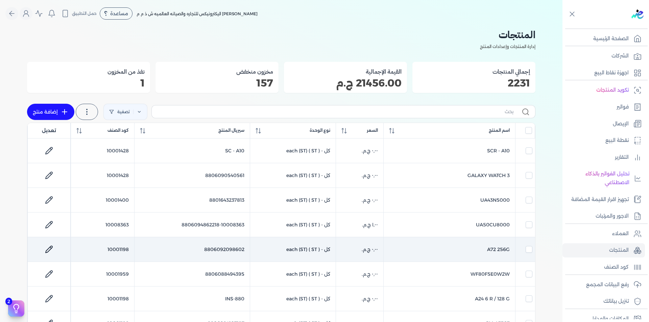
checkbox input "false"
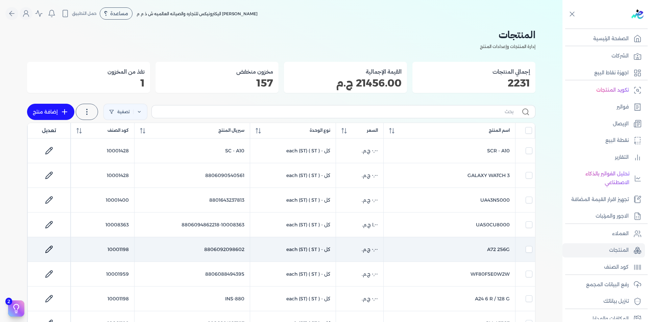
checkbox input "false"
click at [122, 251] on td "10001198" at bounding box center [102, 249] width 63 height 25
checkbox input "false"
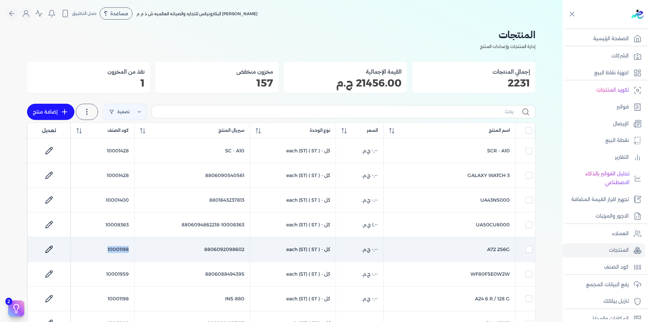
checkbox input "false"
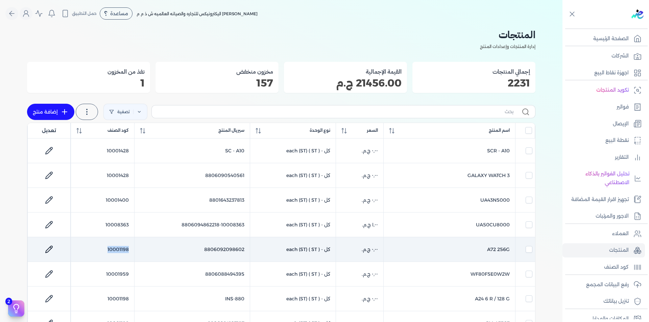
checkbox input "false"
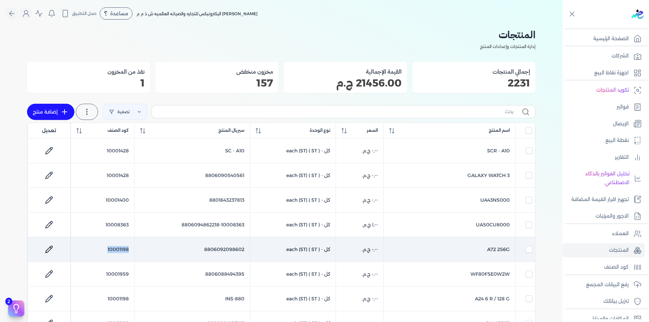
checkbox input "false"
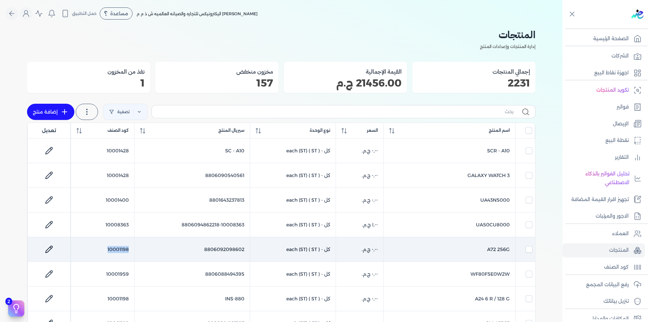
checkbox input "false"
copy td "10001198"
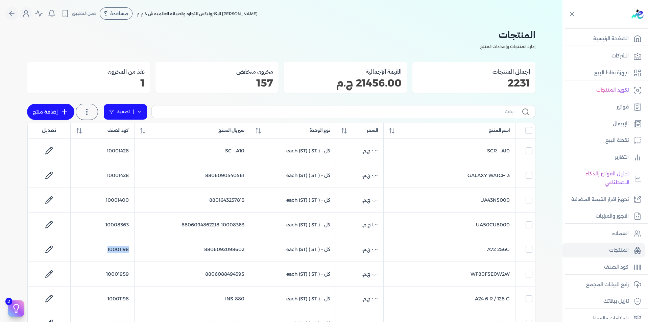
click at [145, 114] on link "تصفية" at bounding box center [125, 112] width 44 height 16
click at [137, 132] on button "اضافة تصفية" at bounding box center [130, 133] width 41 height 8
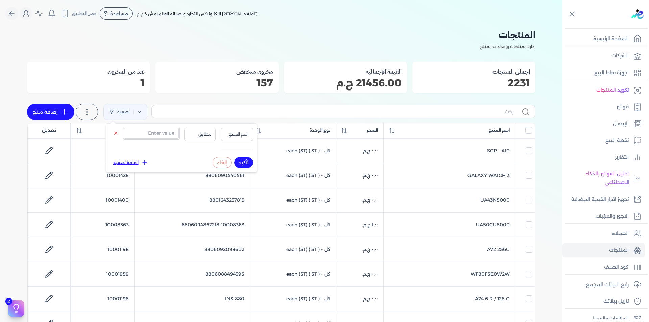
click at [147, 136] on input "text" at bounding box center [151, 133] width 55 height 11
paste input "721018807"
type input "721018807"
click at [626, 232] on p "العملاء" at bounding box center [620, 233] width 17 height 9
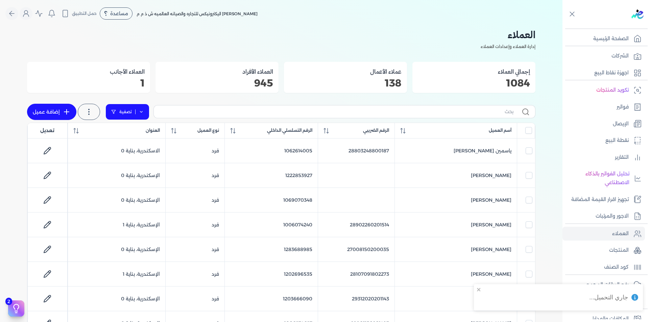
click at [145, 111] on link "تصفية" at bounding box center [127, 112] width 44 height 16
click at [136, 126] on div "تأكيد إلغاء اضافة تصفية" at bounding box center [183, 133] width 151 height 19
click at [136, 132] on button "اضافة تصفية" at bounding box center [132, 133] width 41 height 8
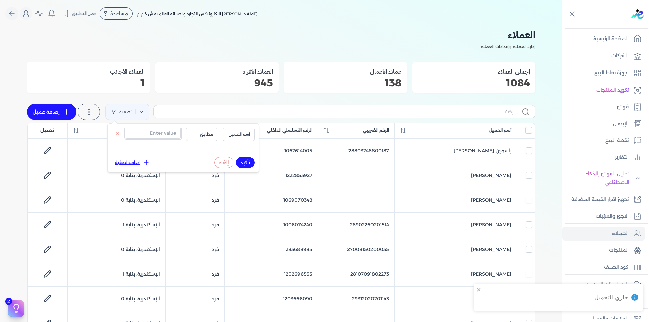
click at [147, 133] on input "text" at bounding box center [153, 133] width 55 height 11
paste input "721018807"
type input "721018807"
click at [245, 136] on span "أسم العميل" at bounding box center [238, 134] width 23 height 6
click at [241, 160] on li "الرقم التسلسلي الداخلي" at bounding box center [224, 161] width 51 height 6
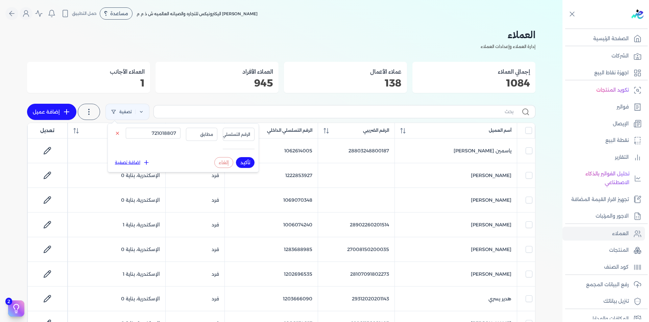
click at [244, 163] on button "تأكيد" at bounding box center [245, 162] width 19 height 11
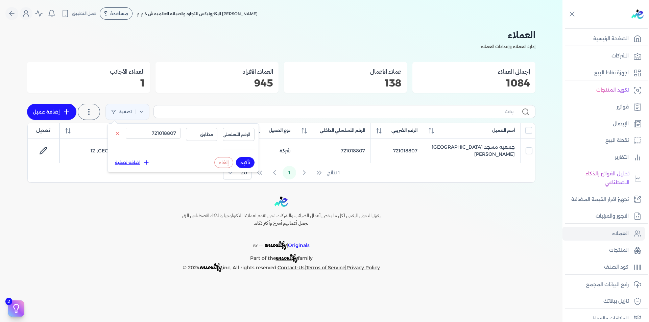
click at [479, 211] on div "رفيق التحول الرقمي لكل ما يخص أعمال الضرائب والشركات نحن نقدم لعملائنا التكنولو…" at bounding box center [281, 234] width 562 height 76
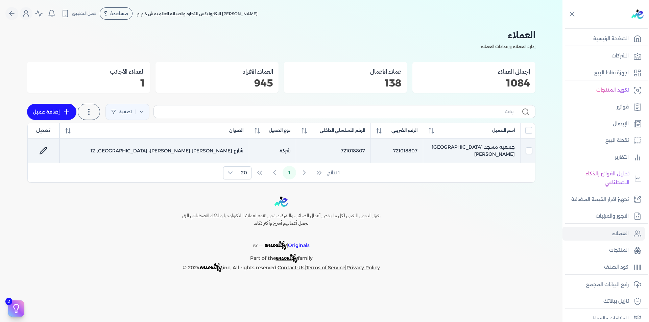
click at [495, 151] on td "جمعيه مسجد [GEOGRAPHIC_DATA][PERSON_NAME]" at bounding box center [472, 151] width 98 height 25
checkbox input "true"
click at [495, 151] on td "جمعيه مسجد [GEOGRAPHIC_DATA][PERSON_NAME]" at bounding box center [472, 151] width 98 height 25
checkbox input "false"
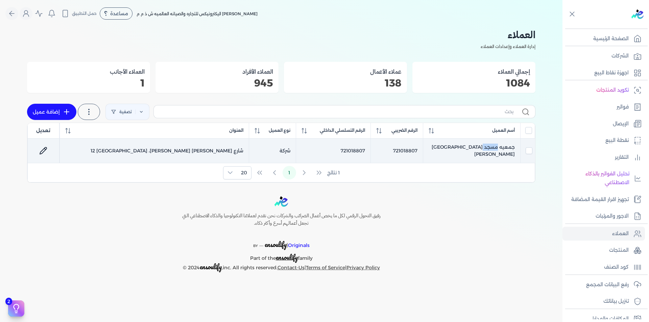
checkbox input "false"
click at [495, 151] on td "جمعيه مسجد [GEOGRAPHIC_DATA][PERSON_NAME]" at bounding box center [472, 151] width 98 height 25
checkbox input "true"
copy tr "جمعيه مسجد [GEOGRAPHIC_DATA][PERSON_NAME]"
